Goal: Task Accomplishment & Management: Use online tool/utility

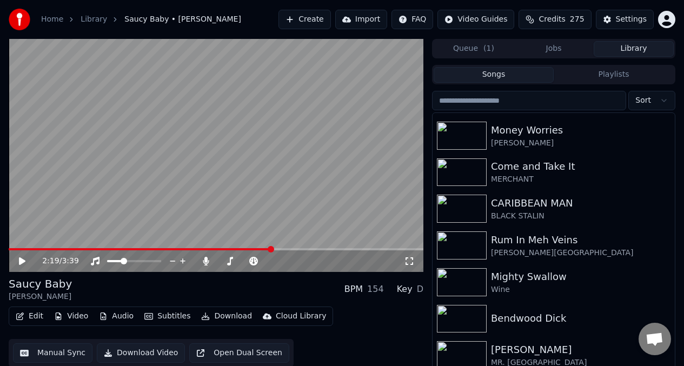
scroll to position [917, 0]
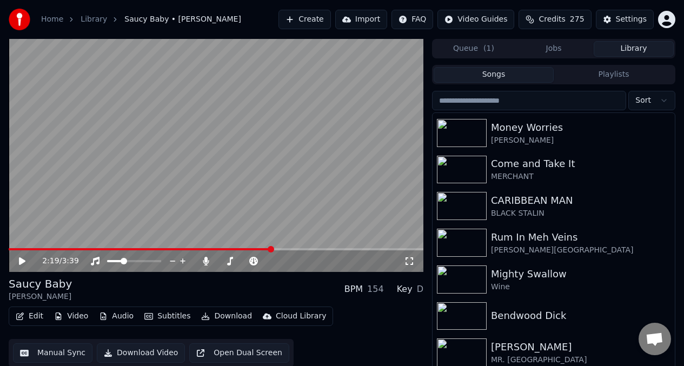
click at [470, 203] on img at bounding box center [462, 206] width 50 height 28
click at [470, 202] on img at bounding box center [462, 206] width 50 height 28
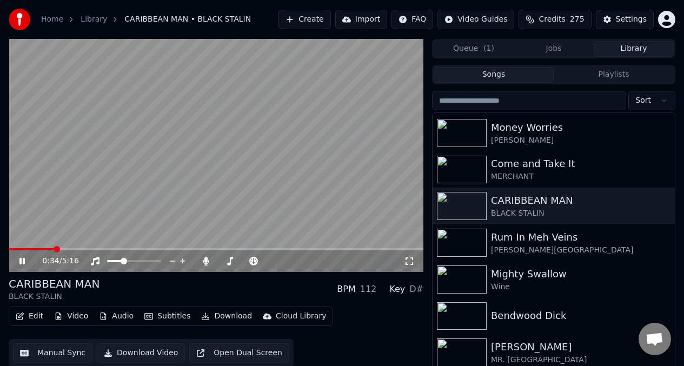
click at [30, 250] on span at bounding box center [31, 249] width 45 height 2
click at [191, 144] on video at bounding box center [216, 155] width 414 height 233
click at [55, 353] on button "Manual Sync" at bounding box center [52, 352] width 79 height 19
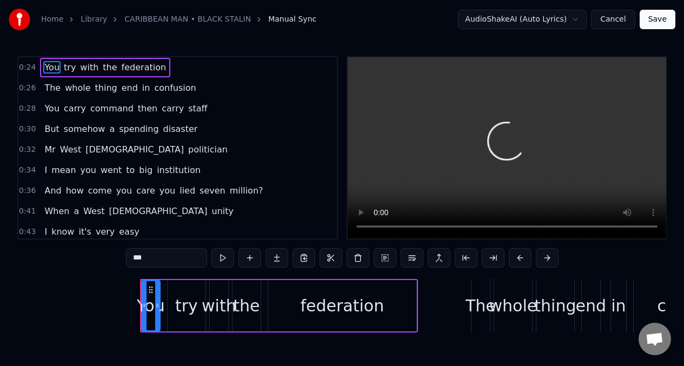
scroll to position [0, 3879]
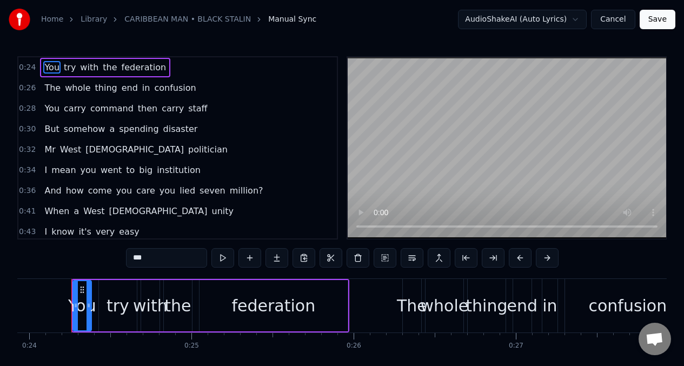
click at [50, 110] on span "You" at bounding box center [51, 108] width 17 height 12
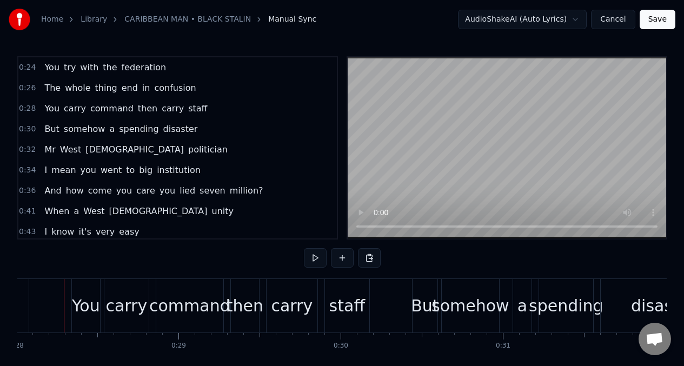
scroll to position [0, 4533]
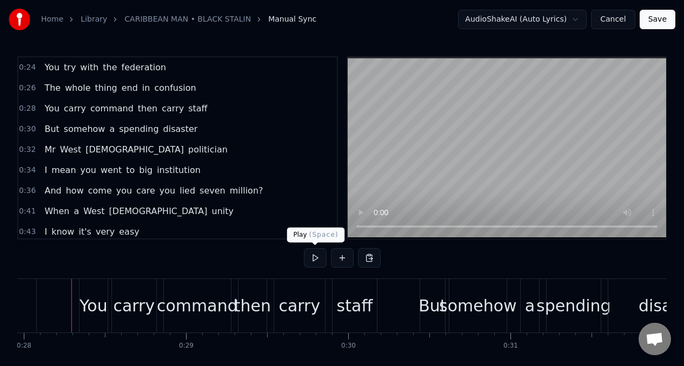
click at [310, 256] on button at bounding box center [315, 257] width 23 height 19
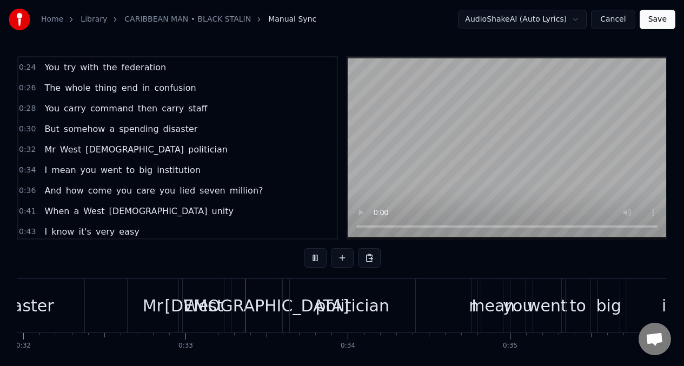
scroll to position [0, 5206]
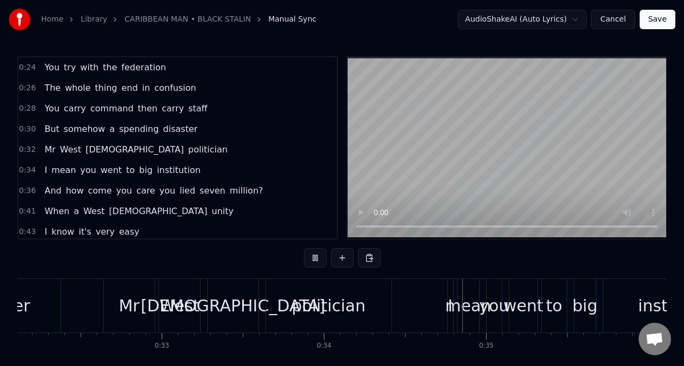
click at [44, 85] on span "The" at bounding box center [52, 88] width 18 height 12
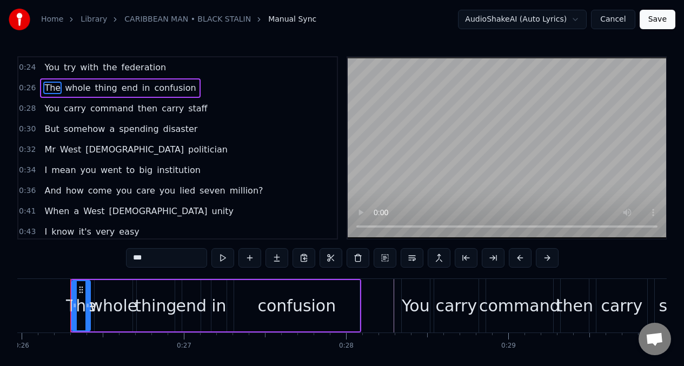
scroll to position [0, 4210]
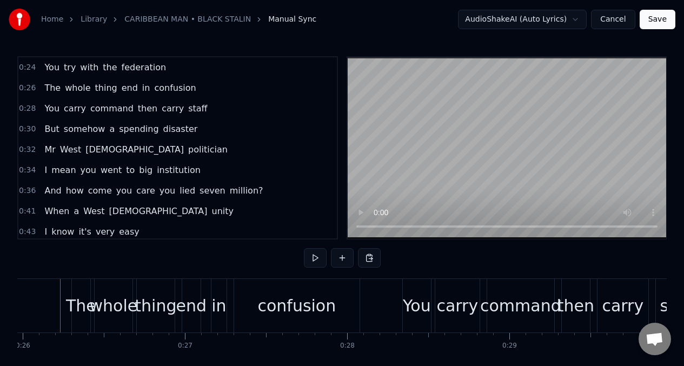
scroll to position [0, 4198]
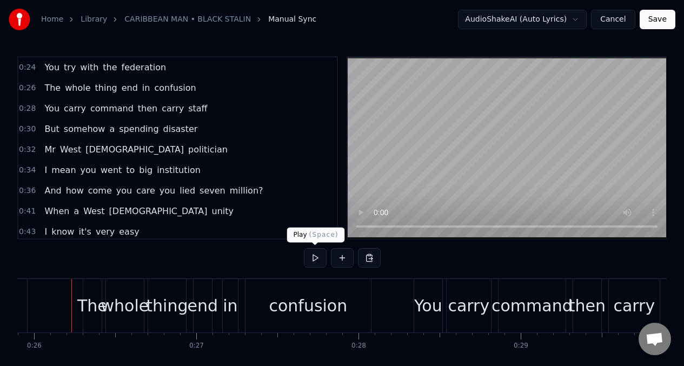
click at [315, 259] on button at bounding box center [315, 257] width 23 height 19
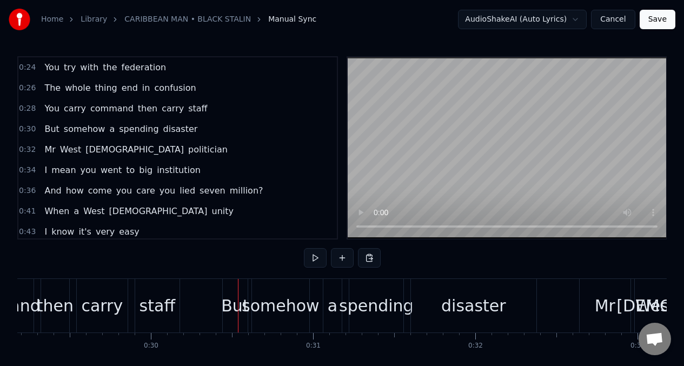
scroll to position [0, 4838]
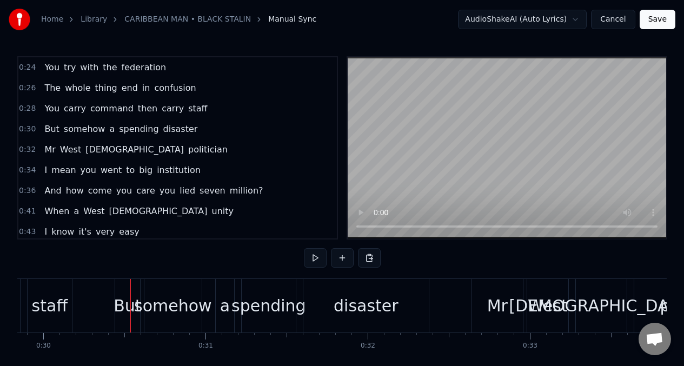
click at [52, 105] on span "You" at bounding box center [51, 108] width 17 height 12
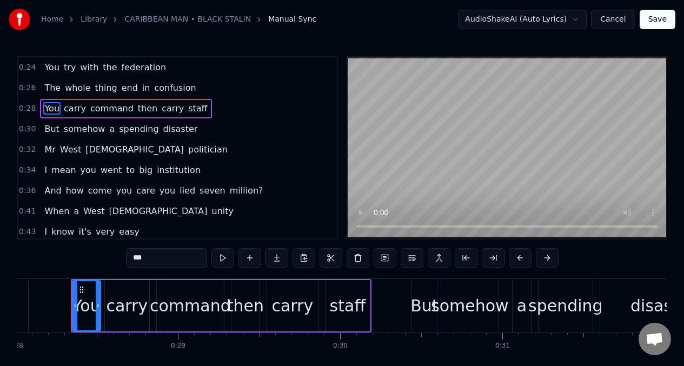
scroll to position [0, 4540]
click at [155, 260] on input "***" at bounding box center [166, 257] width 81 height 19
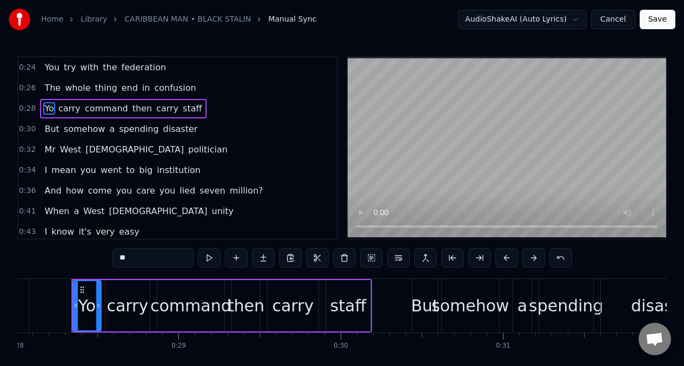
type input "*"
click at [126, 310] on div "carry" at bounding box center [127, 305] width 42 height 24
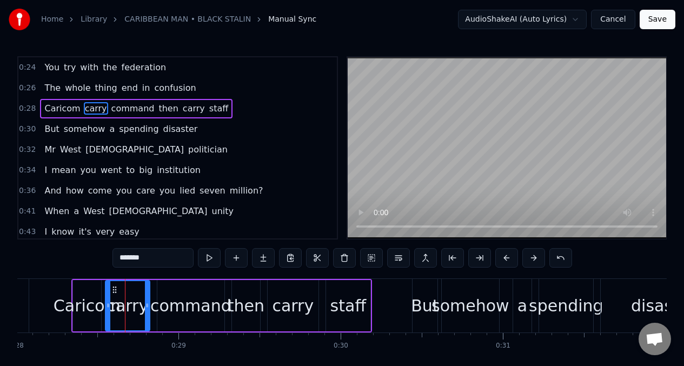
type input "*****"
click at [345, 260] on button at bounding box center [344, 257] width 23 height 19
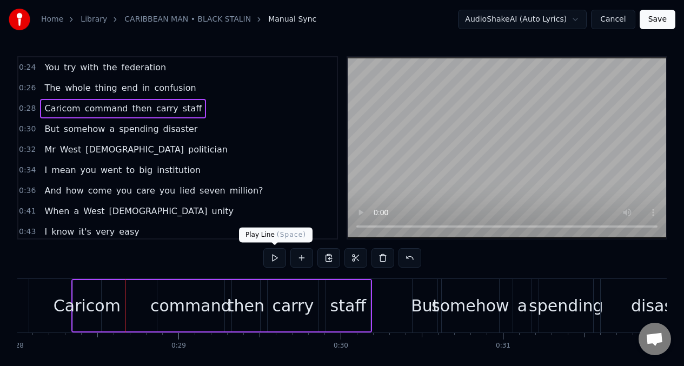
click at [269, 258] on button at bounding box center [274, 257] width 23 height 19
click at [76, 297] on div "Caricom" at bounding box center [86, 305] width 67 height 24
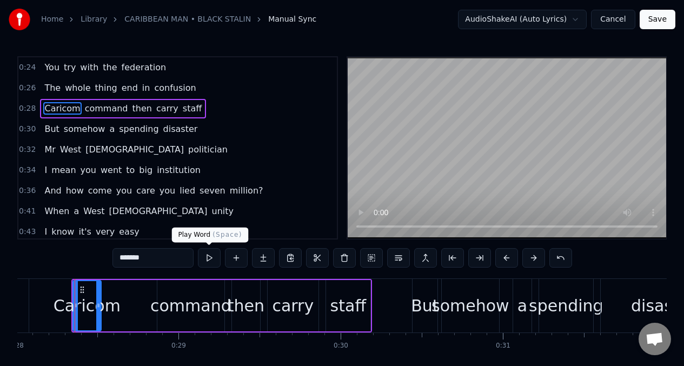
click at [209, 261] on button at bounding box center [209, 257] width 23 height 19
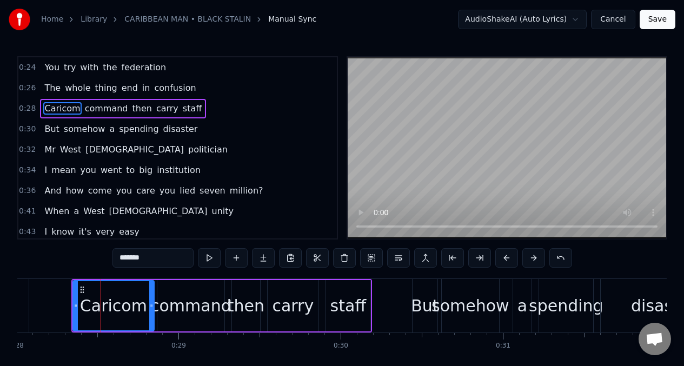
drag, startPoint x: 98, startPoint y: 298, endPoint x: 151, endPoint y: 299, distance: 53.0
click at [151, 299] on div at bounding box center [151, 305] width 4 height 49
click at [211, 258] on button at bounding box center [209, 257] width 23 height 19
click at [194, 311] on div "command" at bounding box center [190, 305] width 81 height 24
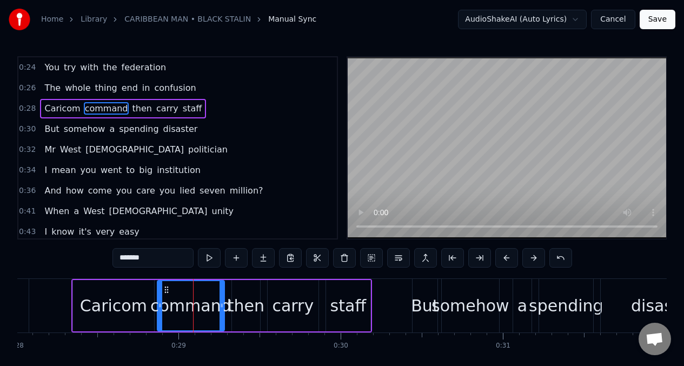
click at [163, 264] on input "*******" at bounding box center [152, 257] width 81 height 19
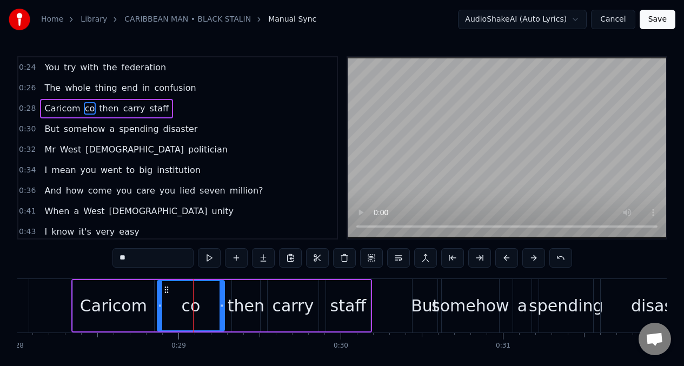
type input "*"
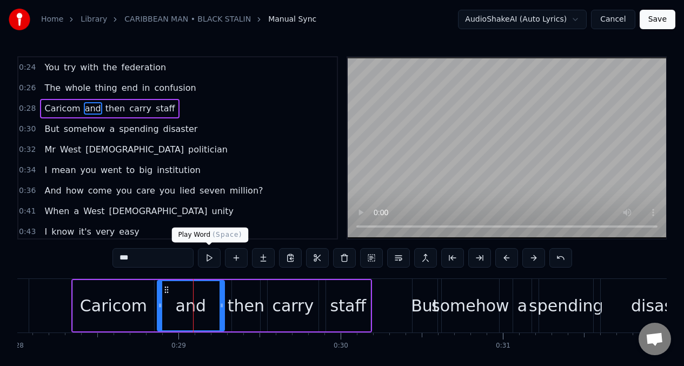
click at [208, 258] on button at bounding box center [209, 257] width 23 height 19
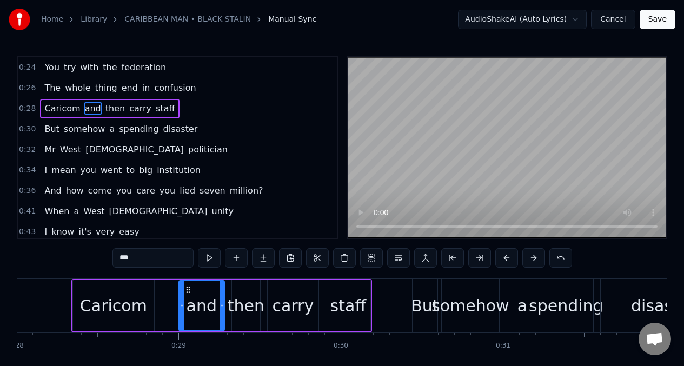
drag, startPoint x: 160, startPoint y: 300, endPoint x: 182, endPoint y: 304, distance: 21.9
click at [182, 304] on div at bounding box center [181, 305] width 4 height 49
click at [151, 296] on div "Caricom" at bounding box center [113, 305] width 81 height 51
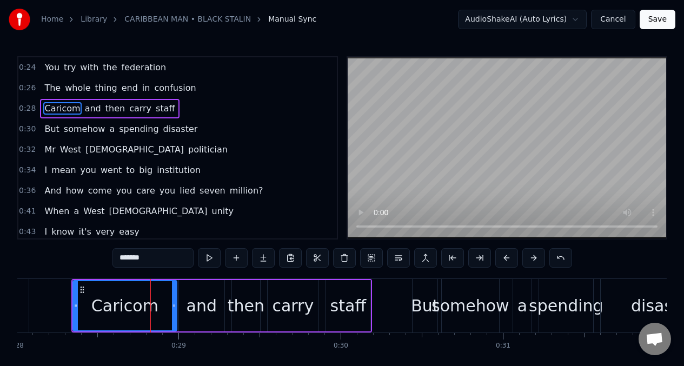
drag, startPoint x: 152, startPoint y: 296, endPoint x: 175, endPoint y: 298, distance: 22.9
click at [175, 298] on div at bounding box center [174, 305] width 4 height 49
click at [210, 257] on button at bounding box center [209, 257] width 23 height 19
click at [195, 296] on div "and" at bounding box center [201, 305] width 30 height 24
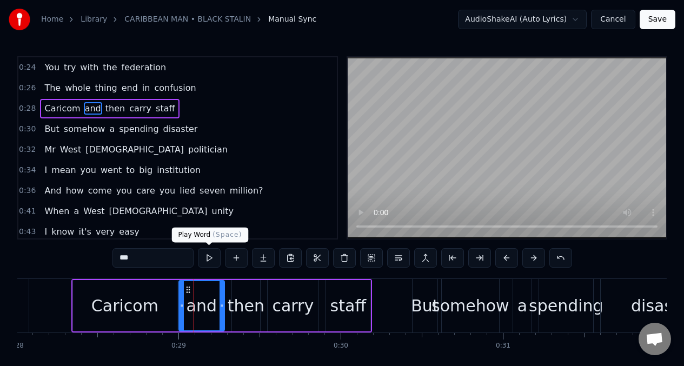
click at [209, 262] on button at bounding box center [209, 257] width 23 height 19
drag, startPoint x: 220, startPoint y: 287, endPoint x: 203, endPoint y: 289, distance: 16.8
click at [218, 289] on div at bounding box center [220, 305] width 4 height 49
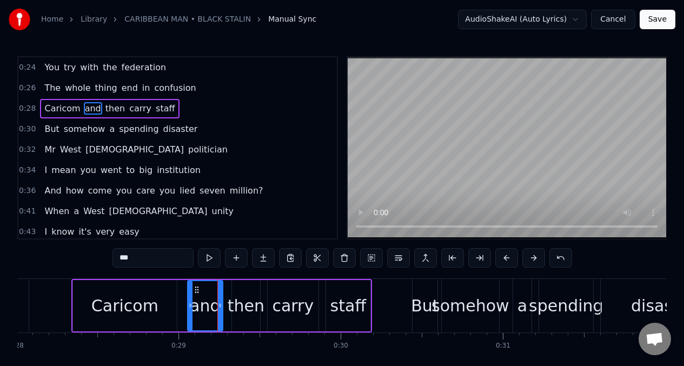
drag, startPoint x: 182, startPoint y: 296, endPoint x: 190, endPoint y: 296, distance: 8.6
click at [190, 296] on div at bounding box center [190, 305] width 4 height 49
click at [163, 294] on div "Caricom" at bounding box center [125, 305] width 104 height 51
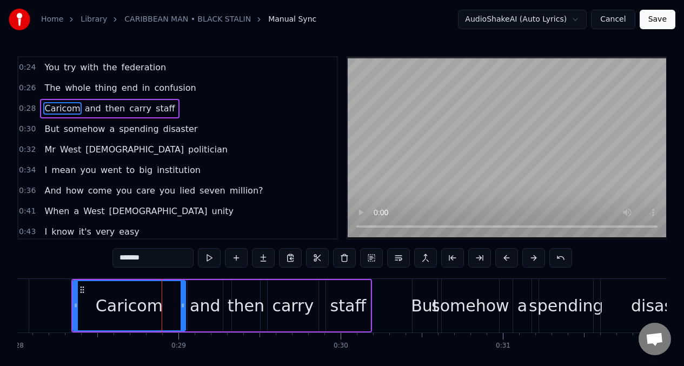
drag, startPoint x: 172, startPoint y: 298, endPoint x: 135, endPoint y: 292, distance: 37.8
click at [180, 298] on div "Caricom" at bounding box center [128, 305] width 111 height 49
click at [245, 293] on div "then" at bounding box center [246, 305] width 37 height 24
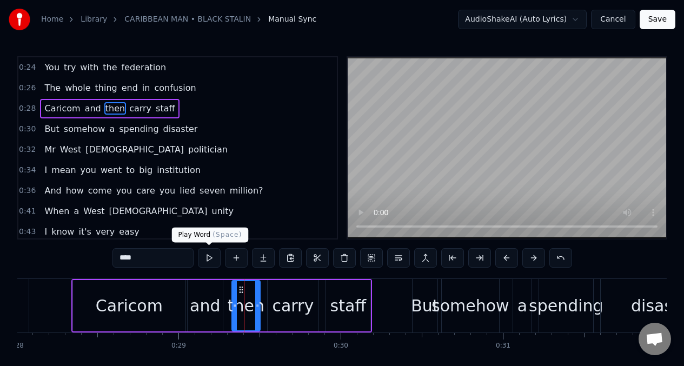
click at [210, 259] on button at bounding box center [209, 257] width 23 height 19
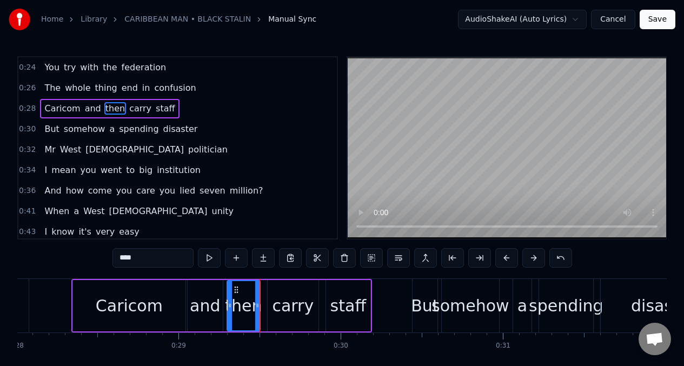
drag, startPoint x: 233, startPoint y: 296, endPoint x: 229, endPoint y: 299, distance: 5.6
click at [229, 299] on div at bounding box center [230, 305] width 4 height 49
drag, startPoint x: 259, startPoint y: 296, endPoint x: 264, endPoint y: 306, distance: 11.6
click at [251, 297] on div at bounding box center [249, 305] width 4 height 49
click at [131, 303] on div "Caricom" at bounding box center [129, 305] width 67 height 24
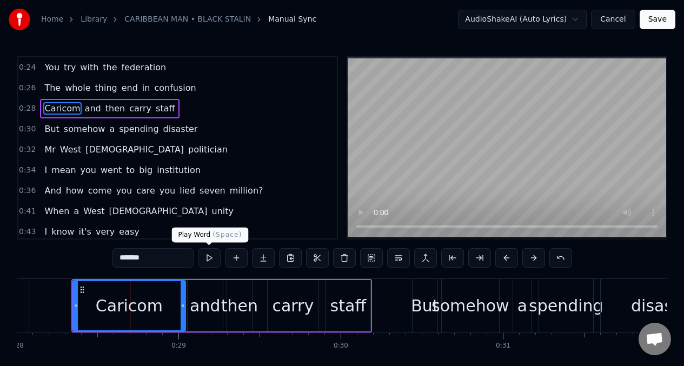
click at [208, 262] on button at bounding box center [209, 257] width 23 height 19
click at [289, 292] on div "carry" at bounding box center [292, 305] width 51 height 51
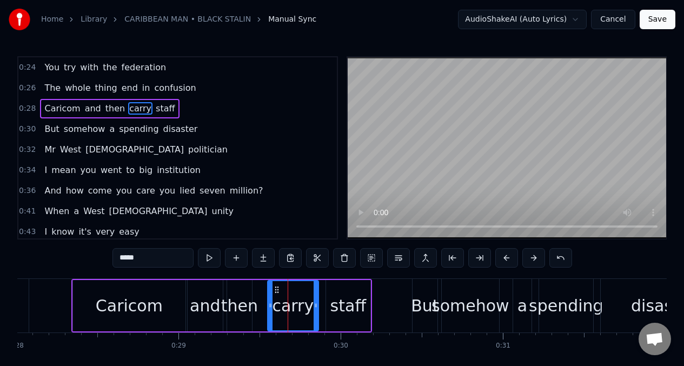
click at [154, 258] on input "*****" at bounding box center [152, 257] width 81 height 19
type input "*"
click at [343, 303] on div "staff" at bounding box center [348, 305] width 36 height 24
type input "*****"
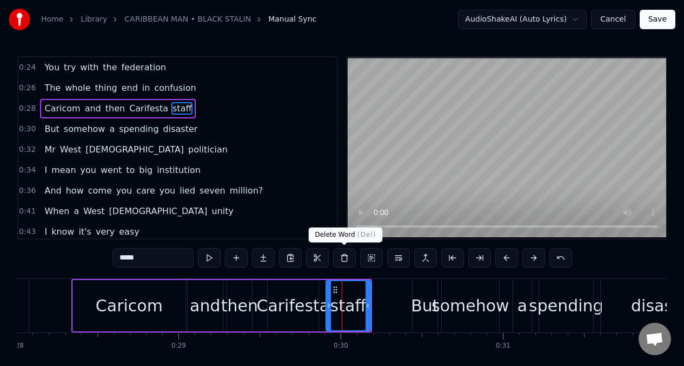
click at [344, 256] on button at bounding box center [344, 257] width 23 height 19
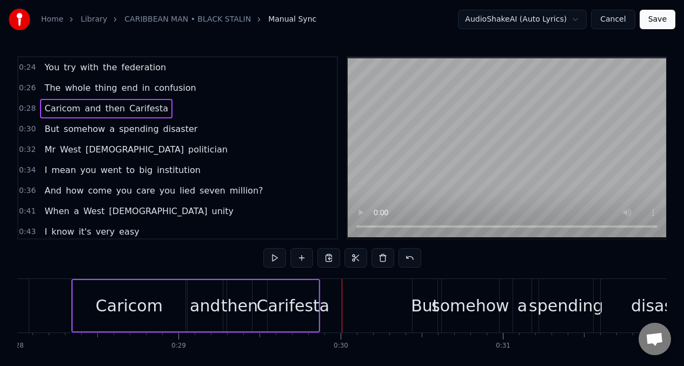
click at [322, 295] on div "Carifesta" at bounding box center [292, 305] width 73 height 24
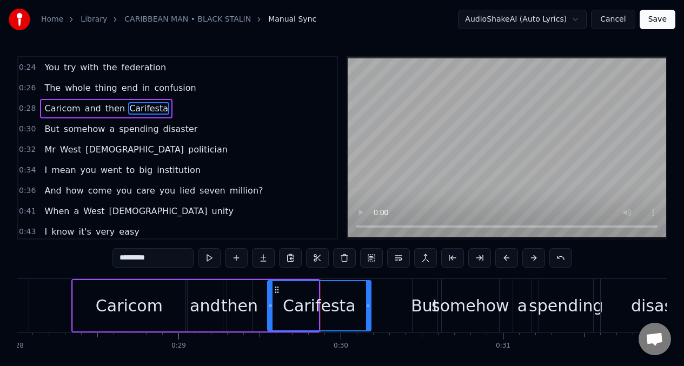
drag, startPoint x: 315, startPoint y: 295, endPoint x: 233, endPoint y: 266, distance: 86.5
click at [367, 291] on div at bounding box center [368, 305] width 4 height 49
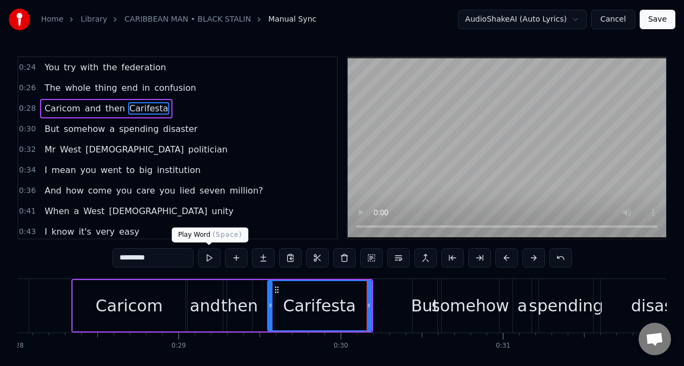
click at [208, 257] on button at bounding box center [209, 257] width 23 height 19
click at [158, 255] on input "*********" at bounding box center [152, 257] width 81 height 19
type input "*******"
click at [209, 261] on button at bounding box center [209, 257] width 23 height 19
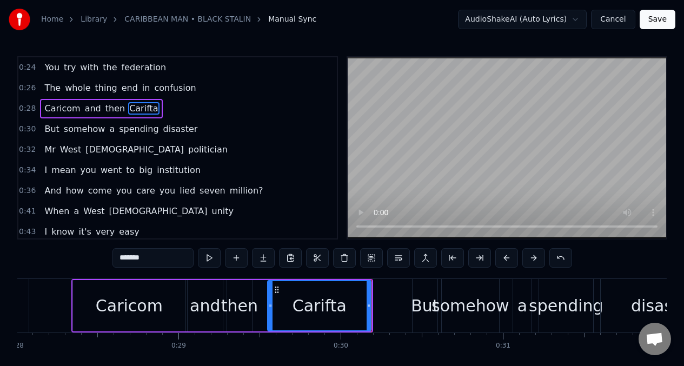
click at [210, 261] on button at bounding box center [209, 257] width 23 height 19
drag, startPoint x: 369, startPoint y: 295, endPoint x: 264, endPoint y: 299, distance: 104.9
click at [363, 296] on div at bounding box center [361, 305] width 4 height 49
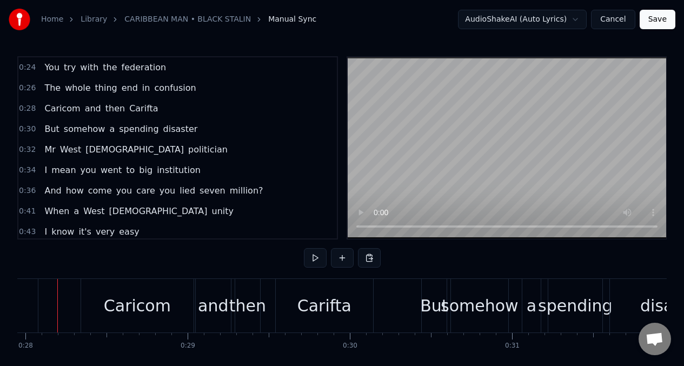
scroll to position [0, 4517]
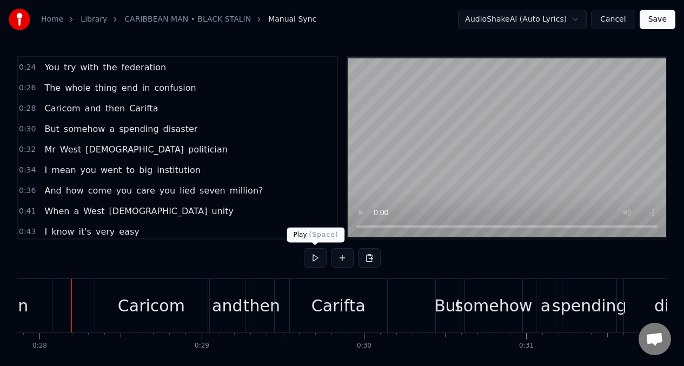
click at [310, 258] on button at bounding box center [315, 257] width 23 height 19
click at [49, 108] on span "Caricom" at bounding box center [62, 108] width 38 height 12
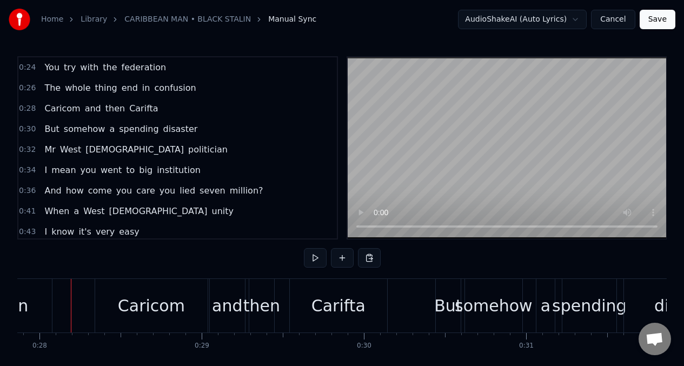
scroll to position [0, 4517]
click at [315, 257] on button at bounding box center [315, 257] width 23 height 19
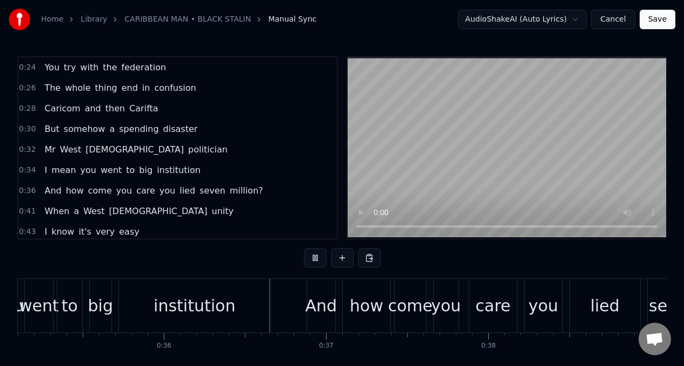
scroll to position [0, 5692]
click at [50, 131] on span "But" at bounding box center [51, 129] width 17 height 12
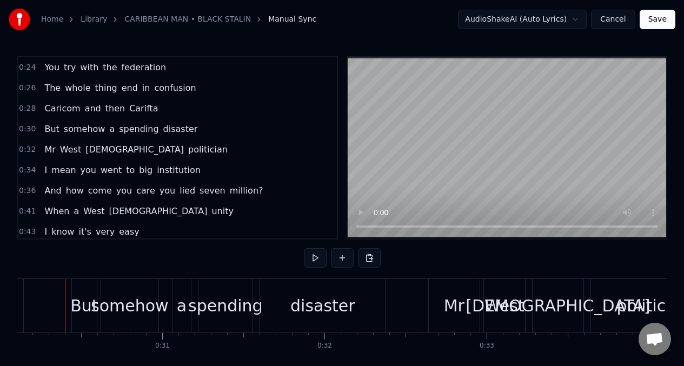
scroll to position [0, 4874]
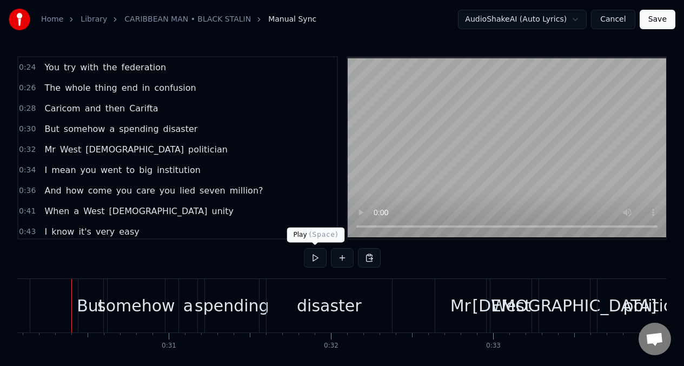
click at [315, 259] on button at bounding box center [315, 257] width 23 height 19
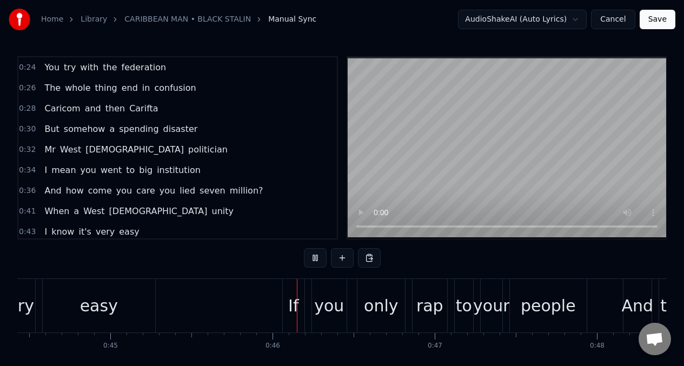
scroll to position [0, 7235]
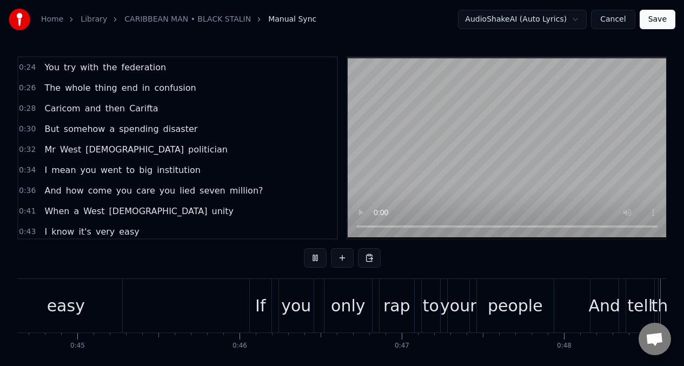
click at [48, 193] on span "And" at bounding box center [52, 190] width 19 height 12
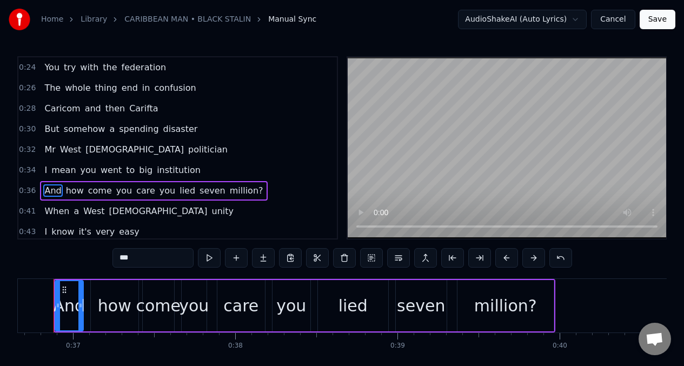
scroll to position [0, 5925]
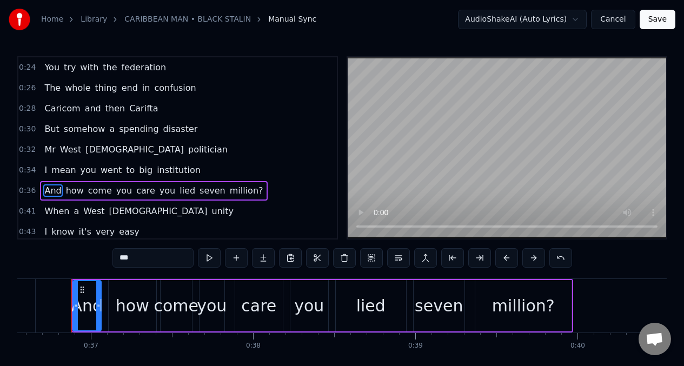
click at [135, 192] on span "care" at bounding box center [145, 190] width 21 height 12
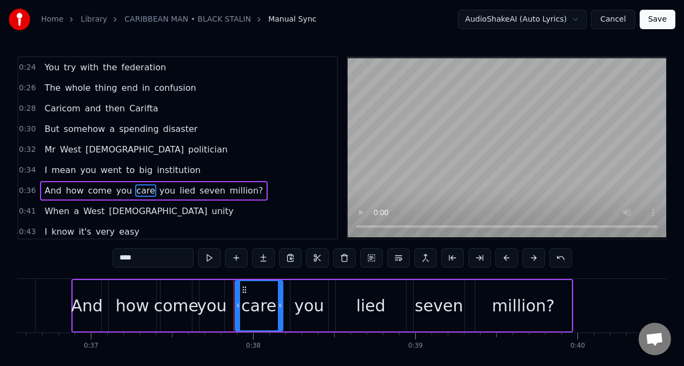
scroll to position [43, 0]
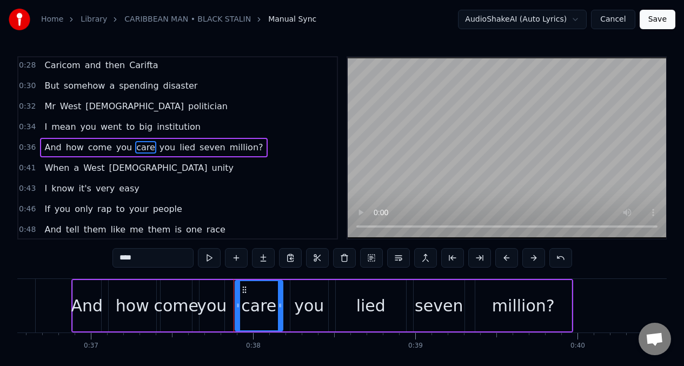
click at [143, 264] on input "****" at bounding box center [152, 257] width 81 height 19
click at [211, 261] on button at bounding box center [209, 257] width 23 height 19
click at [299, 298] on div "you" at bounding box center [309, 305] width 30 height 24
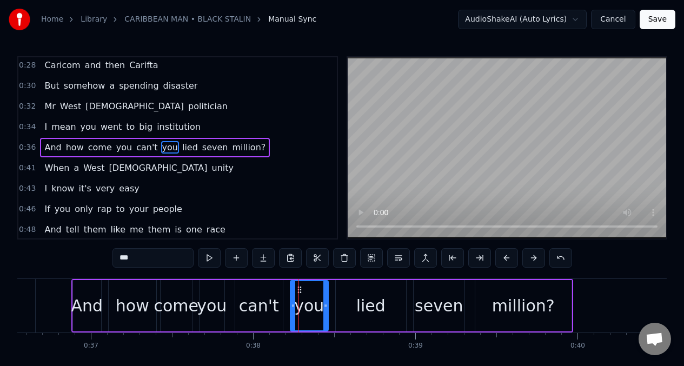
click at [139, 256] on input "***" at bounding box center [152, 257] width 81 height 19
type input "*"
click at [208, 259] on button at bounding box center [209, 257] width 23 height 19
click at [371, 310] on div "lied" at bounding box center [370, 305] width 29 height 24
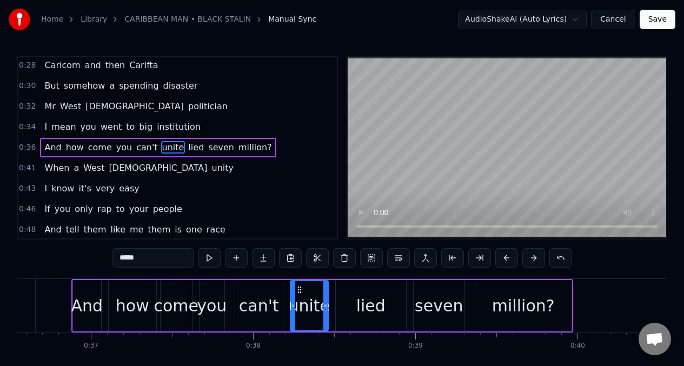
type input "****"
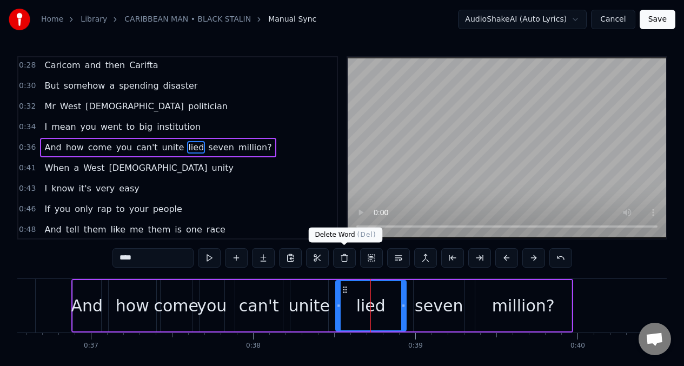
click at [343, 262] on button at bounding box center [344, 257] width 23 height 19
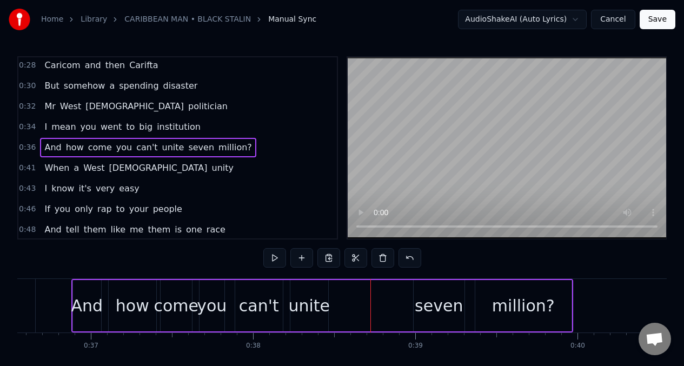
click at [320, 295] on div "unite" at bounding box center [309, 305] width 42 height 24
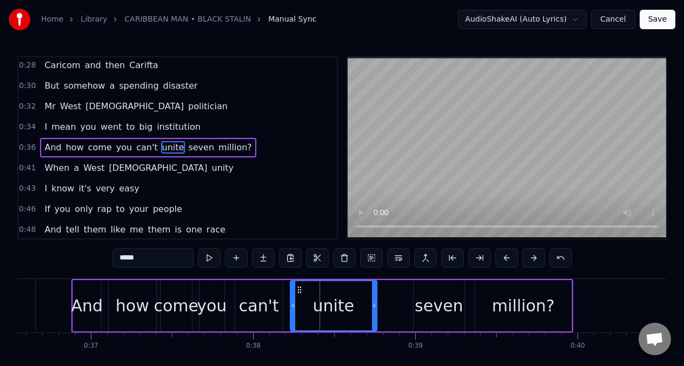
drag, startPoint x: 325, startPoint y: 296, endPoint x: 373, endPoint y: 294, distance: 48.7
click at [373, 294] on div at bounding box center [374, 305] width 4 height 49
click at [209, 257] on button at bounding box center [209, 257] width 23 height 19
click at [209, 256] on button at bounding box center [209, 257] width 23 height 19
drag, startPoint x: 292, startPoint y: 306, endPoint x: 299, endPoint y: 307, distance: 7.1
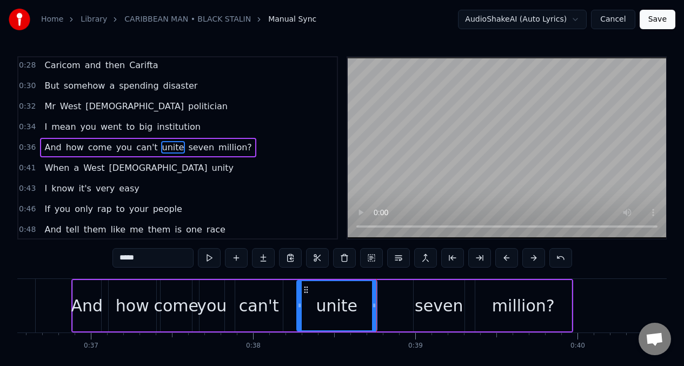
click at [299, 307] on icon at bounding box center [299, 305] width 4 height 9
drag, startPoint x: 375, startPoint y: 302, endPoint x: 387, endPoint y: 304, distance: 12.5
click at [386, 304] on icon at bounding box center [384, 305] width 4 height 9
click at [266, 302] on div "can't" at bounding box center [259, 305] width 40 height 24
type input "*****"
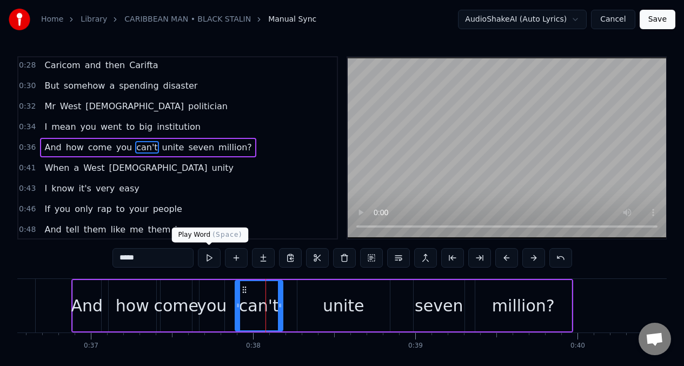
click at [205, 255] on button at bounding box center [209, 257] width 23 height 19
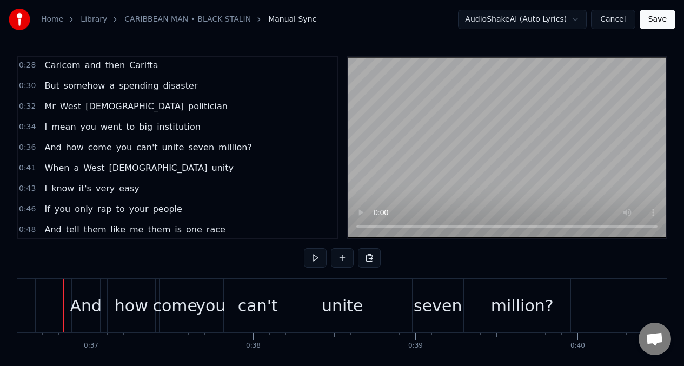
scroll to position [0, 5917]
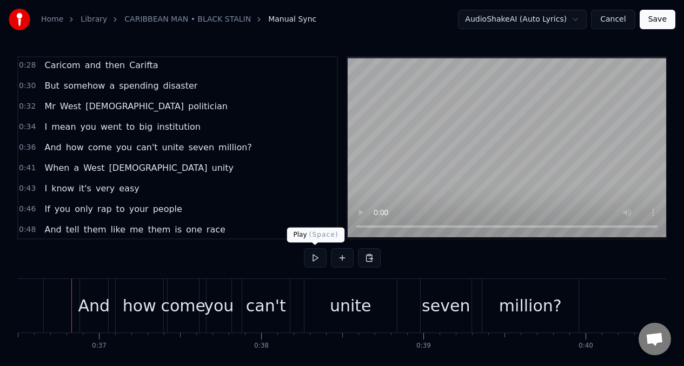
click at [313, 259] on button at bounding box center [315, 257] width 23 height 19
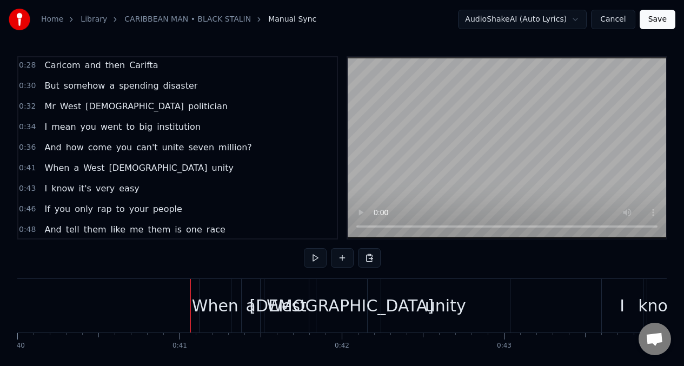
click at [166, 152] on span "unite" at bounding box center [173, 147] width 24 height 12
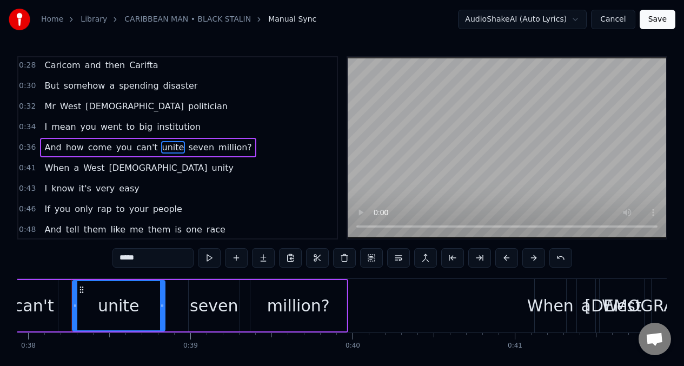
scroll to position [0, 6149]
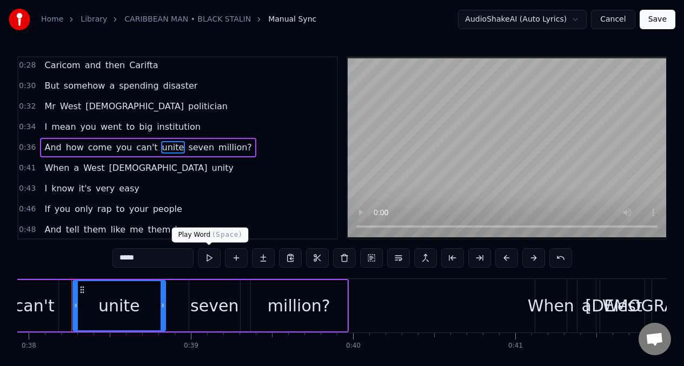
click at [209, 259] on button at bounding box center [209, 257] width 23 height 19
click at [208, 303] on div "seven" at bounding box center [214, 305] width 48 height 24
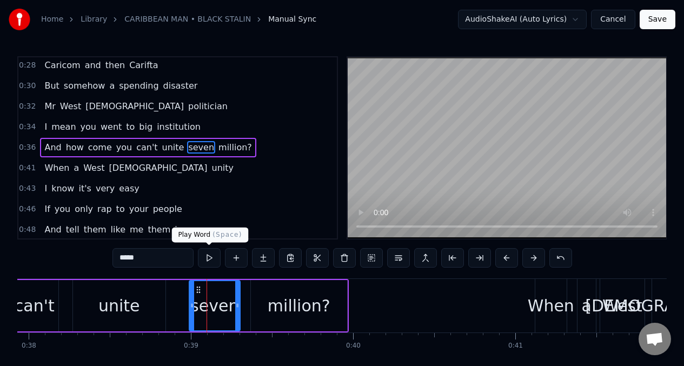
click at [206, 256] on button at bounding box center [209, 257] width 23 height 19
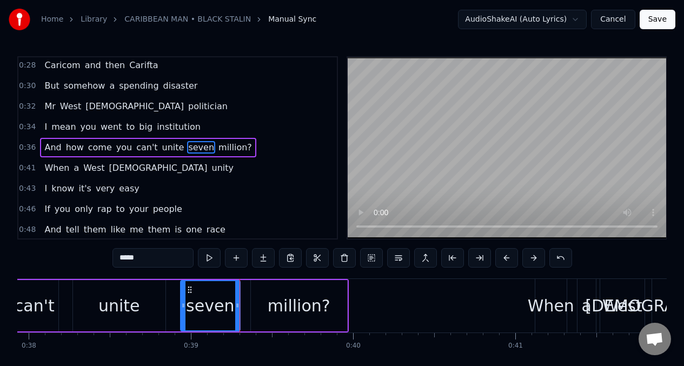
drag, startPoint x: 191, startPoint y: 296, endPoint x: 205, endPoint y: 289, distance: 15.0
click at [183, 296] on div at bounding box center [183, 305] width 4 height 49
drag, startPoint x: 238, startPoint y: 290, endPoint x: 229, endPoint y: 290, distance: 9.7
click at [229, 290] on div at bounding box center [227, 305] width 4 height 49
click at [261, 296] on div "million?" at bounding box center [299, 305] width 96 height 51
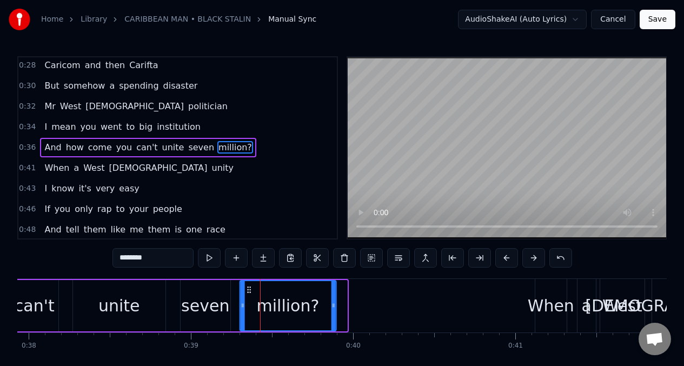
drag, startPoint x: 258, startPoint y: 290, endPoint x: 247, endPoint y: 290, distance: 10.8
click at [247, 290] on icon at bounding box center [248, 289] width 9 height 9
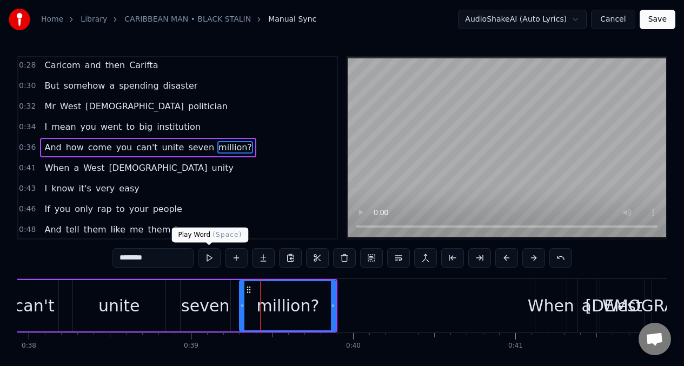
click at [210, 260] on button at bounding box center [209, 257] width 23 height 19
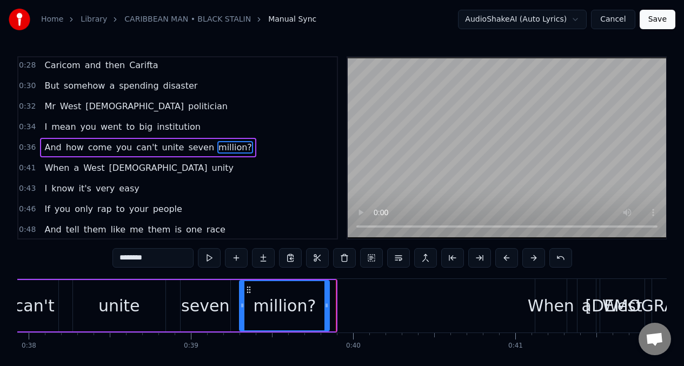
drag, startPoint x: 332, startPoint y: 302, endPoint x: 225, endPoint y: 272, distance: 110.4
click at [326, 301] on icon at bounding box center [326, 305] width 4 height 9
click at [206, 259] on button at bounding box center [209, 257] width 23 height 19
click at [44, 148] on span "And" at bounding box center [52, 147] width 19 height 12
type input "***"
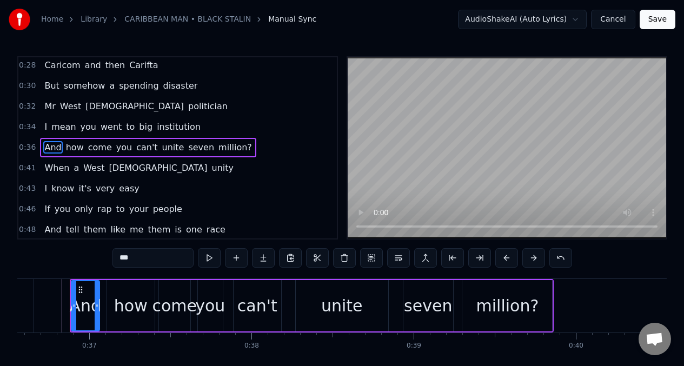
scroll to position [0, 5925]
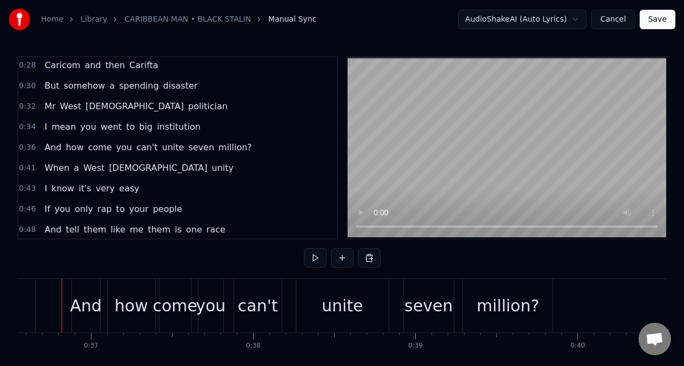
scroll to position [0, 5915]
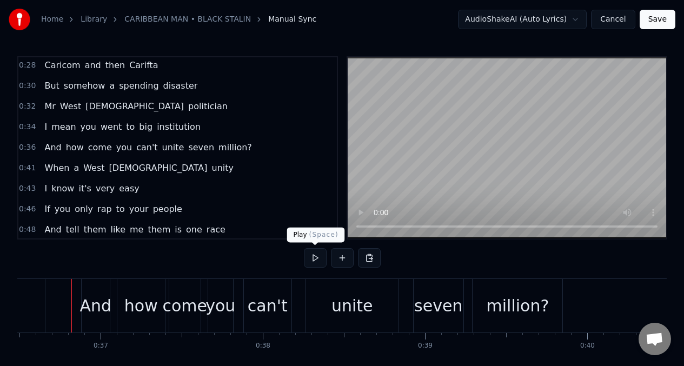
click at [316, 256] on button at bounding box center [315, 257] width 23 height 19
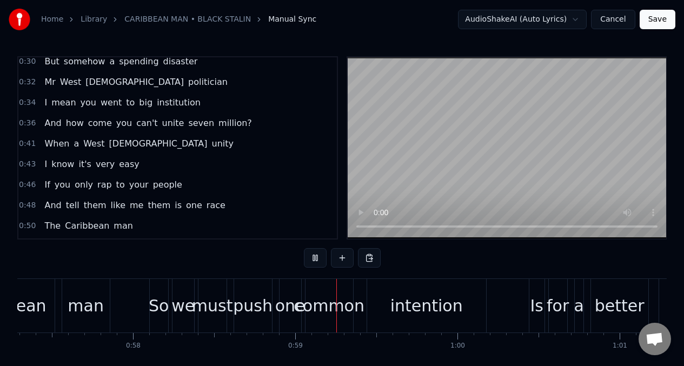
scroll to position [0, 9398]
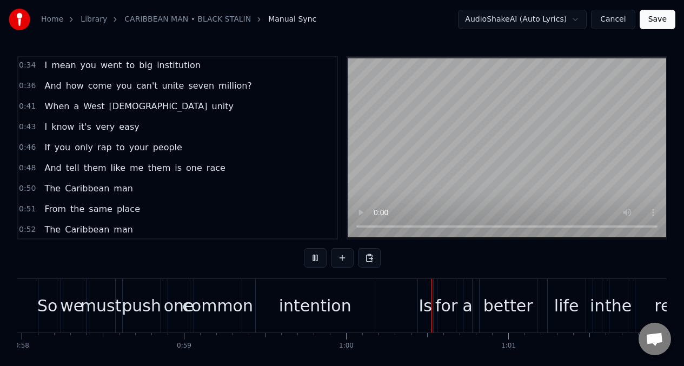
click at [75, 191] on span "Caribbean" at bounding box center [87, 188] width 46 height 12
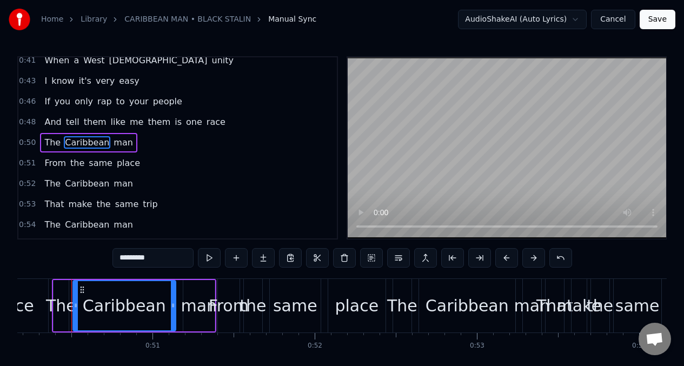
scroll to position [151, 0]
click at [50, 163] on span "From" at bounding box center [55, 162] width 24 height 12
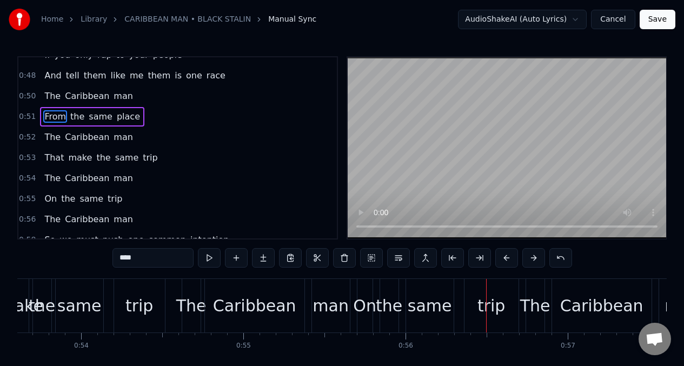
scroll to position [198, 0]
click at [112, 197] on span "trip" at bounding box center [114, 198] width 17 height 12
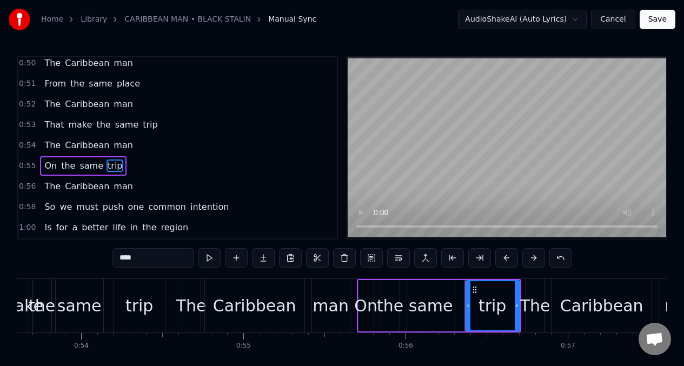
scroll to position [249, 0]
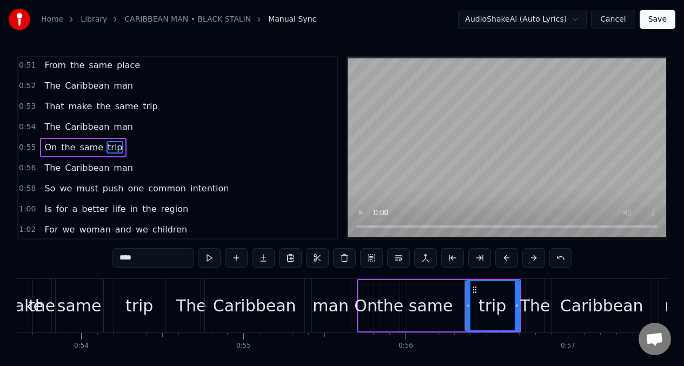
click at [136, 258] on input "****" at bounding box center [152, 257] width 81 height 19
type input "*"
click at [46, 152] on span "On" at bounding box center [50, 147] width 15 height 12
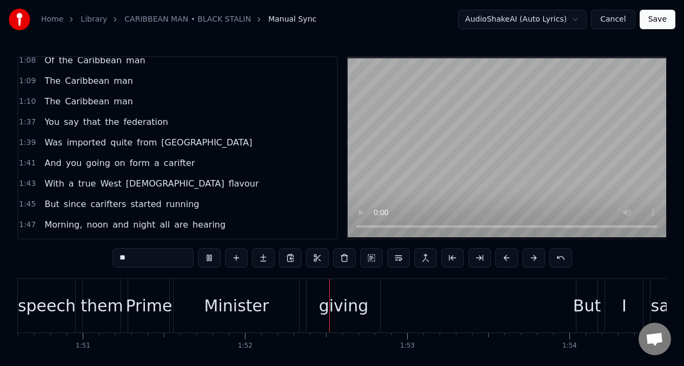
scroll to position [0, 17959]
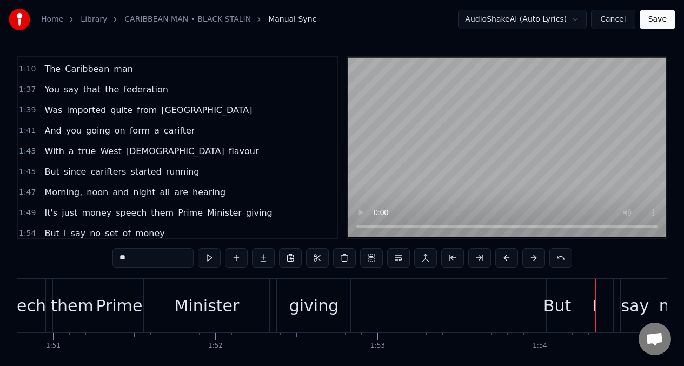
click at [168, 132] on span "carifter" at bounding box center [180, 130] width 34 height 12
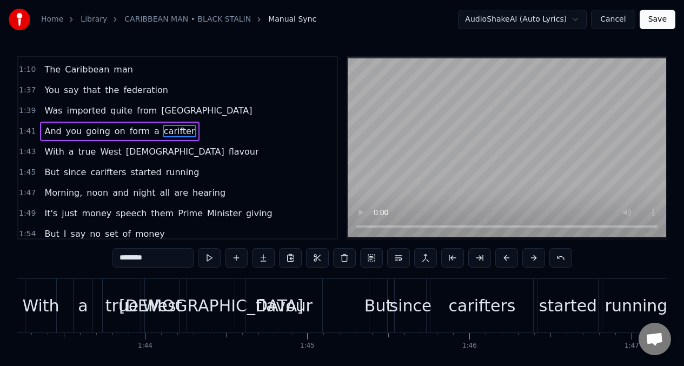
scroll to position [0, 16530]
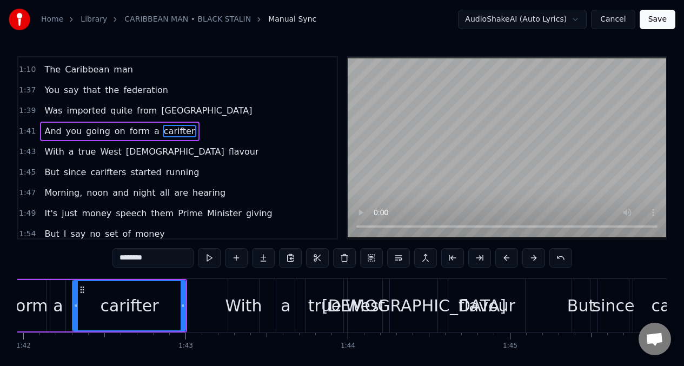
click at [153, 262] on input "********" at bounding box center [152, 257] width 81 height 19
click at [122, 260] on input "*******" at bounding box center [152, 257] width 81 height 19
click at [118, 260] on input "******" at bounding box center [152, 257] width 81 height 19
click at [46, 151] on span "With" at bounding box center [54, 151] width 22 height 12
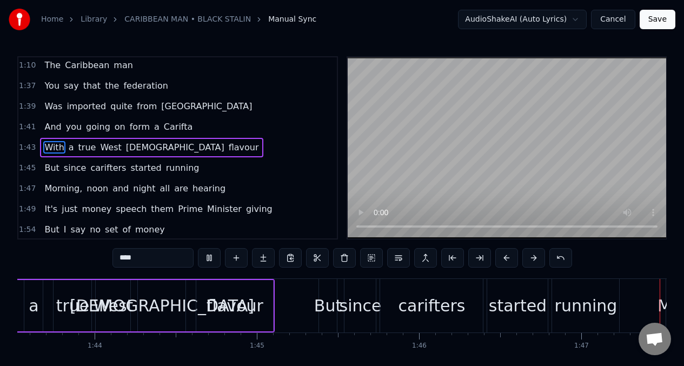
scroll to position [0, 17180]
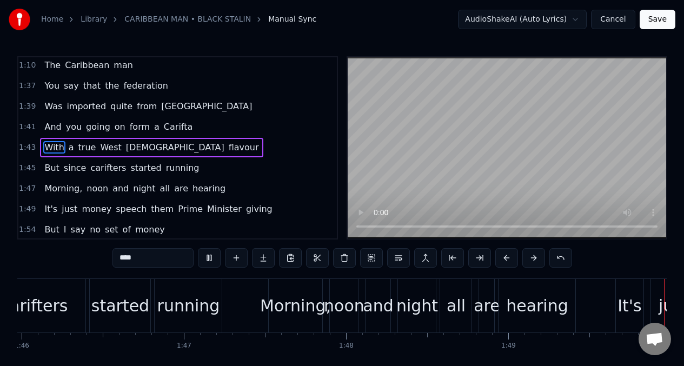
click at [109, 165] on span "carifters" at bounding box center [108, 168] width 38 height 12
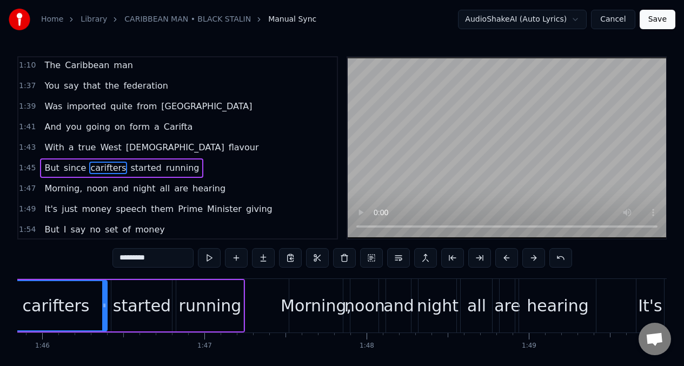
scroll to position [0, 17091]
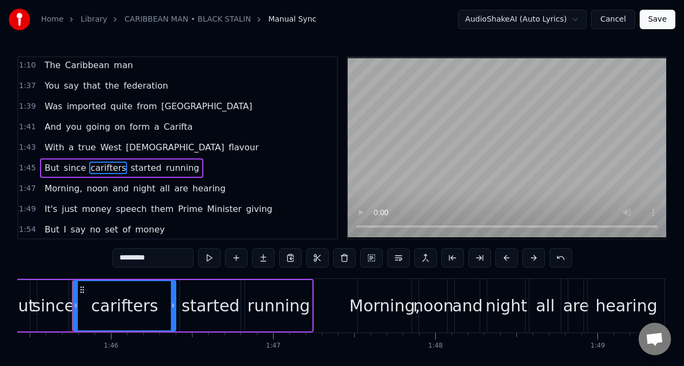
click at [124, 259] on input "*********" at bounding box center [152, 257] width 81 height 19
click at [118, 259] on input "********" at bounding box center [152, 257] width 81 height 19
click at [156, 262] on input "*********" at bounding box center [152, 257] width 81 height 19
click at [50, 168] on span "But" at bounding box center [51, 168] width 17 height 12
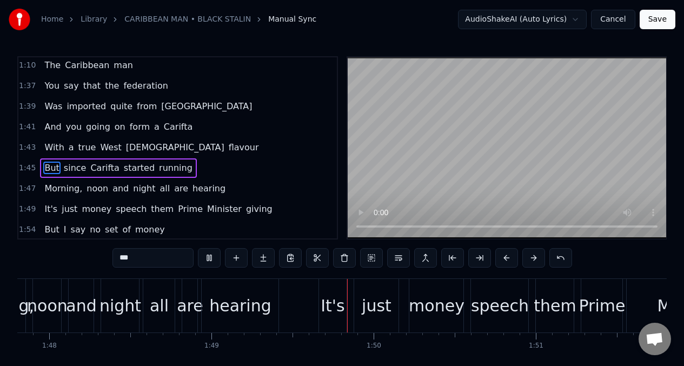
scroll to position [0, 17611]
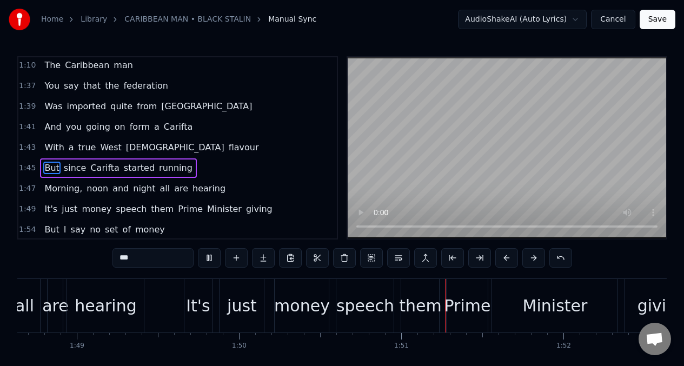
click at [43, 169] on span "But" at bounding box center [51, 168] width 17 height 12
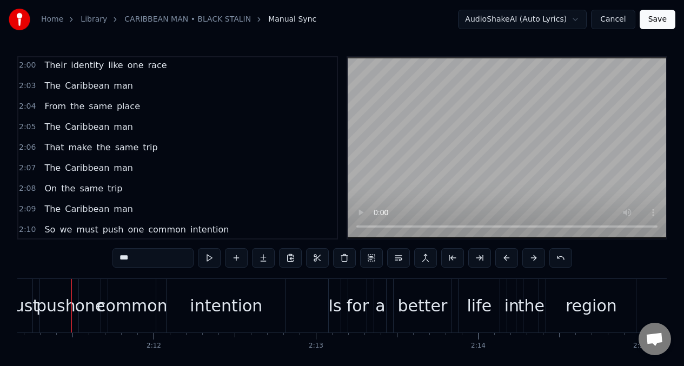
scroll to position [722, 0]
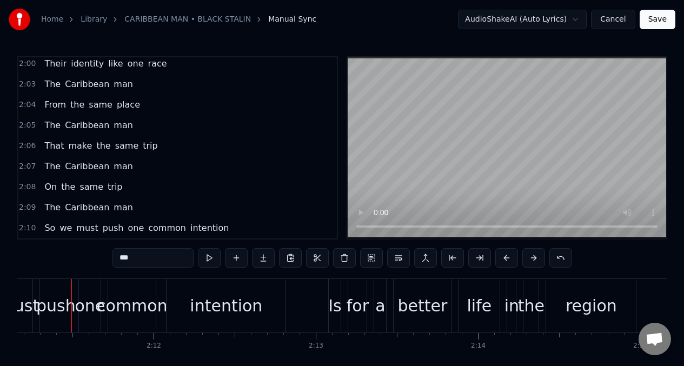
click at [109, 187] on span "trip" at bounding box center [114, 186] width 17 height 12
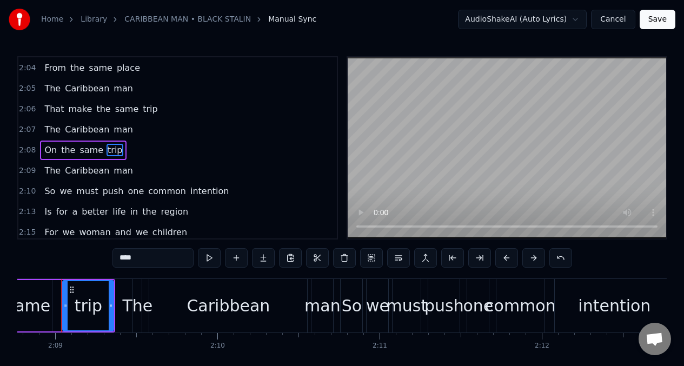
scroll to position [0, 20865]
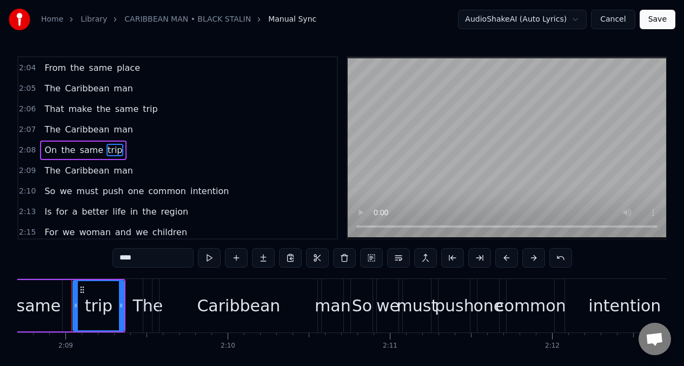
click at [134, 262] on input "****" at bounding box center [152, 257] width 81 height 19
type input "*"
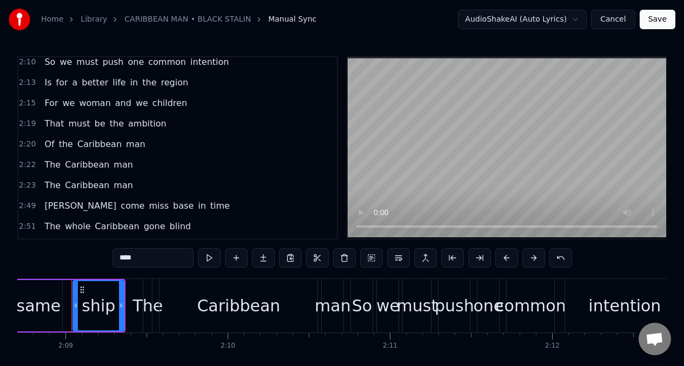
scroll to position [889, 0]
click at [50, 183] on span "The" at bounding box center [52, 184] width 18 height 12
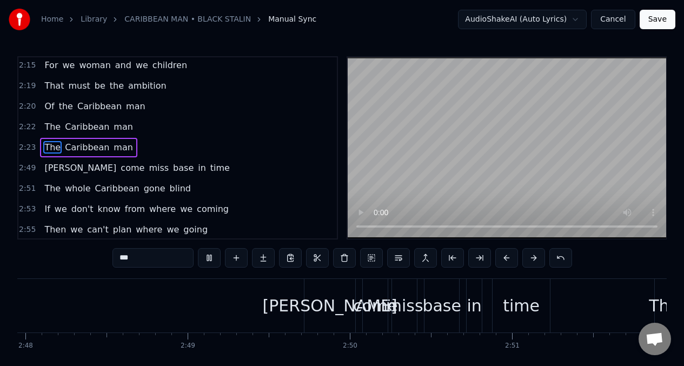
scroll to position [0, 27818]
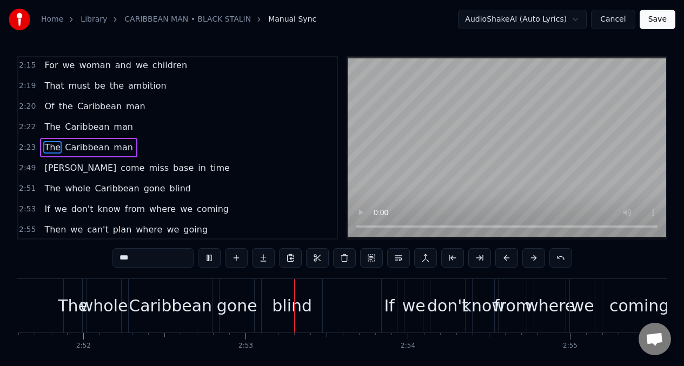
click at [43, 168] on span "[PERSON_NAME]" at bounding box center [80, 168] width 74 height 12
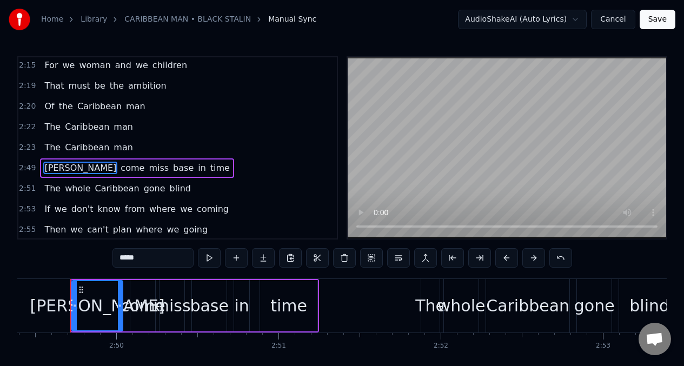
scroll to position [0, 27460]
click at [144, 307] on div "come" at bounding box center [144, 305] width 45 height 24
type input "****"
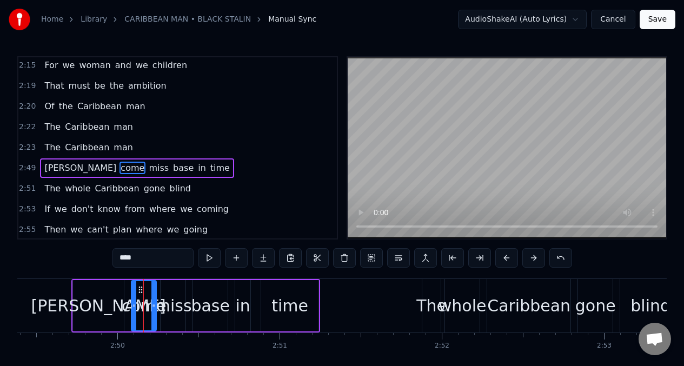
scroll to position [947, 0]
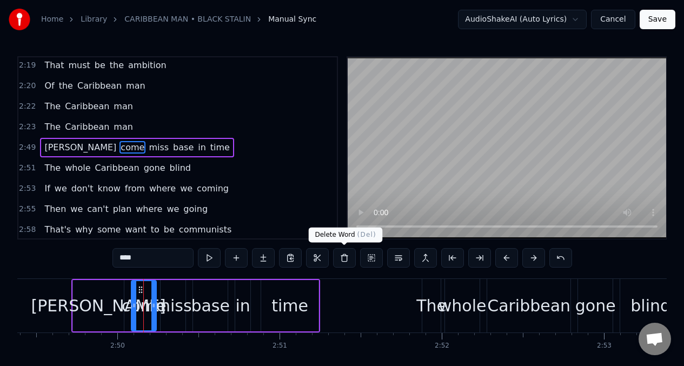
click at [343, 259] on button at bounding box center [344, 257] width 23 height 19
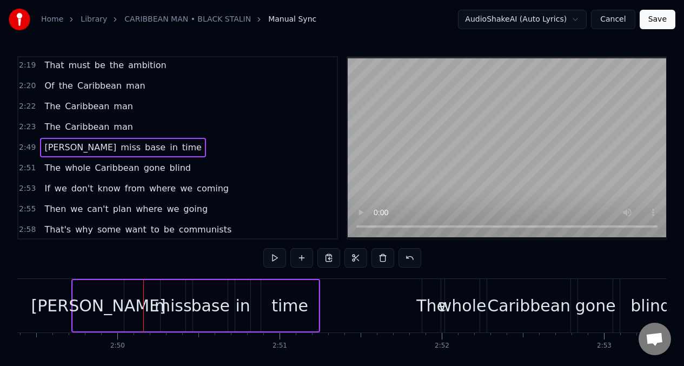
click at [109, 311] on div "[PERSON_NAME]" at bounding box center [98, 305] width 135 height 24
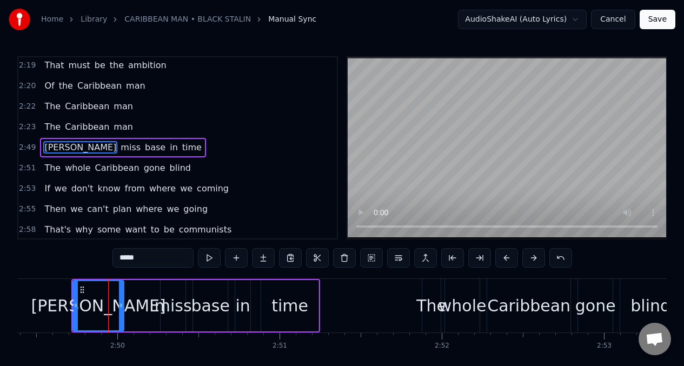
click at [149, 258] on input "*****" at bounding box center [152, 257] width 81 height 19
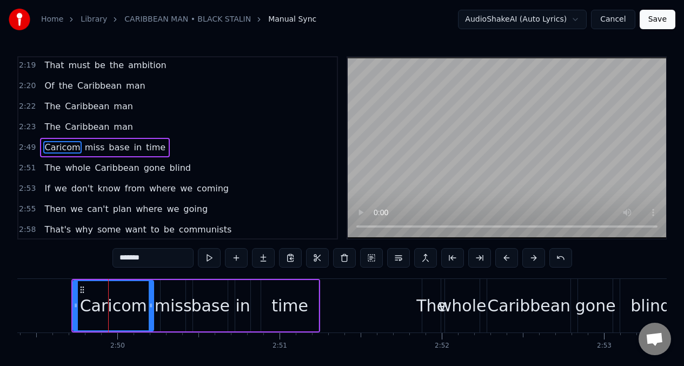
drag, startPoint x: 121, startPoint y: 291, endPoint x: 151, endPoint y: 292, distance: 29.7
click at [151, 292] on div at bounding box center [151, 305] width 4 height 49
type input "*******"
click at [209, 260] on button at bounding box center [209, 257] width 23 height 19
click at [208, 260] on button at bounding box center [209, 257] width 23 height 19
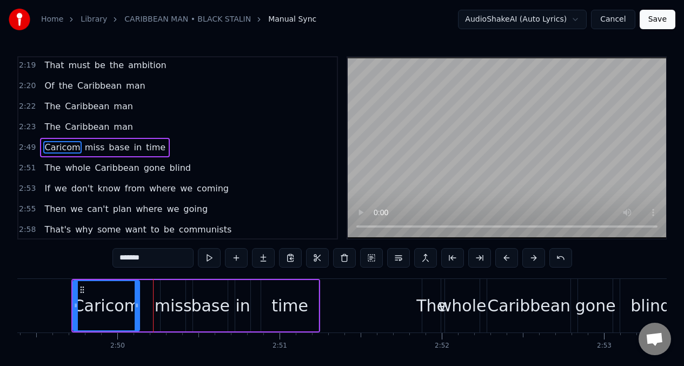
drag, startPoint x: 151, startPoint y: 296, endPoint x: 137, endPoint y: 297, distance: 14.1
click at [137, 297] on div at bounding box center [137, 305] width 4 height 49
click at [210, 262] on button at bounding box center [209, 257] width 23 height 19
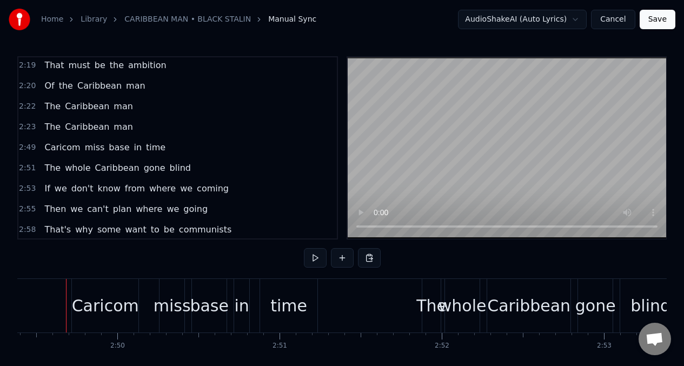
scroll to position [0, 27454]
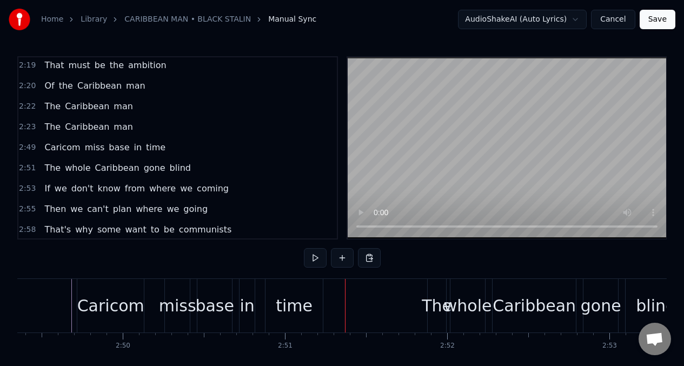
click at [177, 311] on div "miss" at bounding box center [177, 305] width 37 height 24
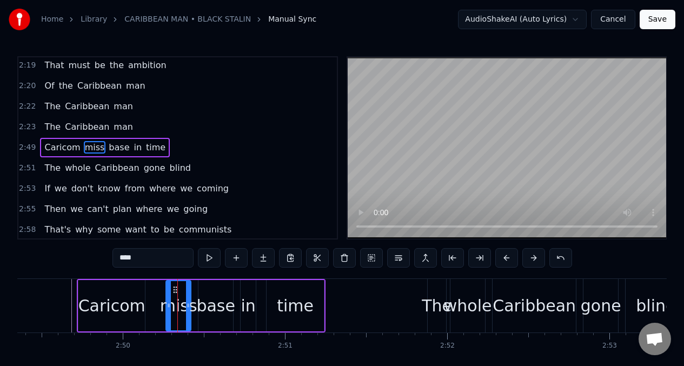
click at [146, 262] on input "****" at bounding box center [152, 257] width 81 height 19
type input "*"
click at [105, 150] on span "base" at bounding box center [106, 147] width 23 height 12
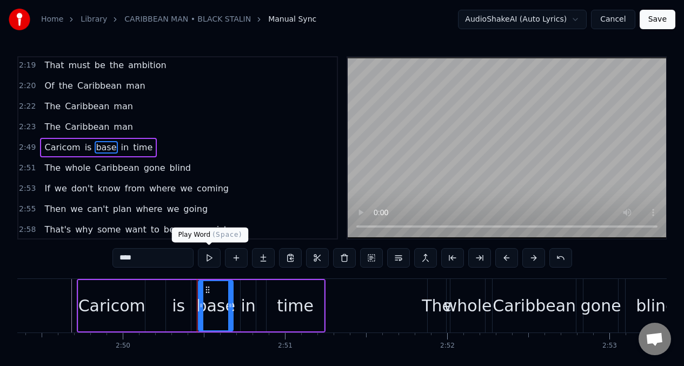
click at [209, 261] on button at bounding box center [209, 257] width 23 height 19
click at [208, 261] on button at bounding box center [209, 257] width 23 height 19
click at [251, 300] on div "in" at bounding box center [247, 305] width 15 height 24
type input "**"
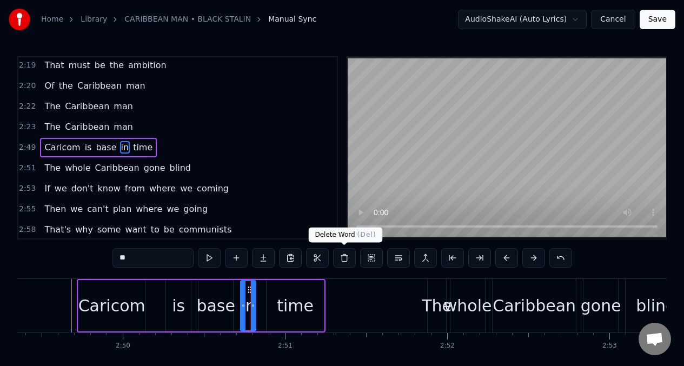
click at [344, 256] on button at bounding box center [344, 257] width 23 height 19
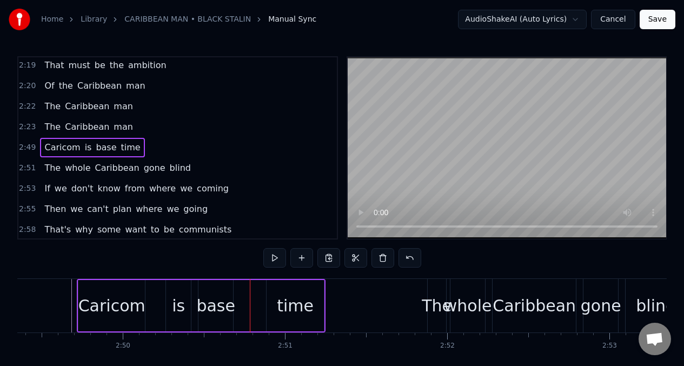
click at [224, 307] on div "base" at bounding box center [215, 305] width 39 height 24
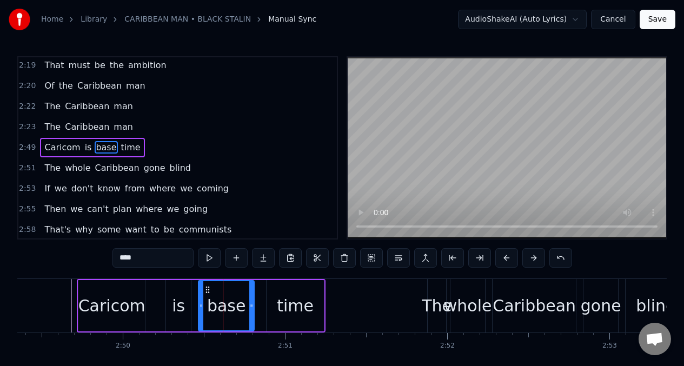
drag, startPoint x: 231, startPoint y: 296, endPoint x: 252, endPoint y: 295, distance: 21.1
click at [252, 295] on div at bounding box center [251, 305] width 4 height 49
click at [208, 258] on button at bounding box center [209, 257] width 23 height 19
click at [141, 262] on input "****" at bounding box center [152, 257] width 81 height 19
type input "*"
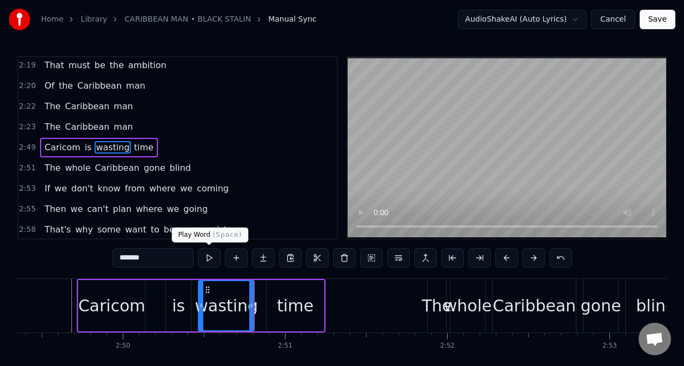
type input "*******"
click at [208, 259] on button at bounding box center [209, 257] width 23 height 19
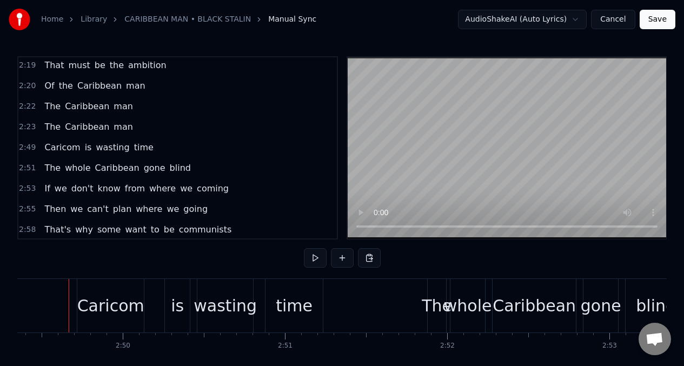
scroll to position [0, 27452]
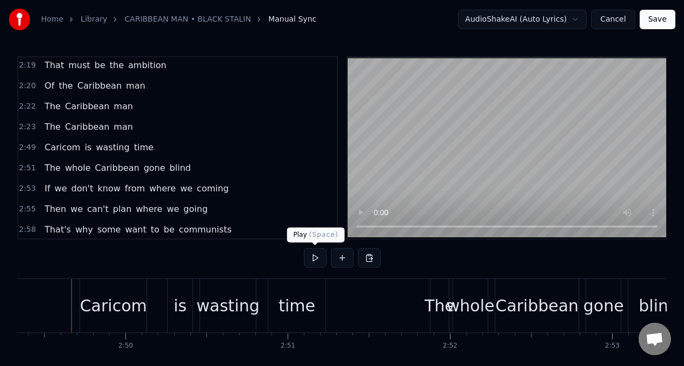
click at [313, 259] on button at bounding box center [315, 257] width 23 height 19
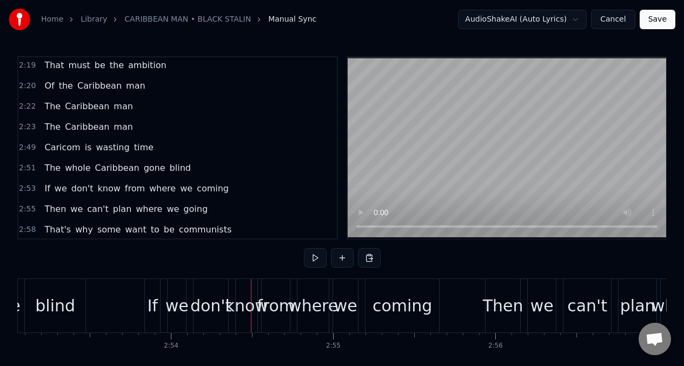
click at [44, 150] on span "Caricom" at bounding box center [62, 147] width 38 height 12
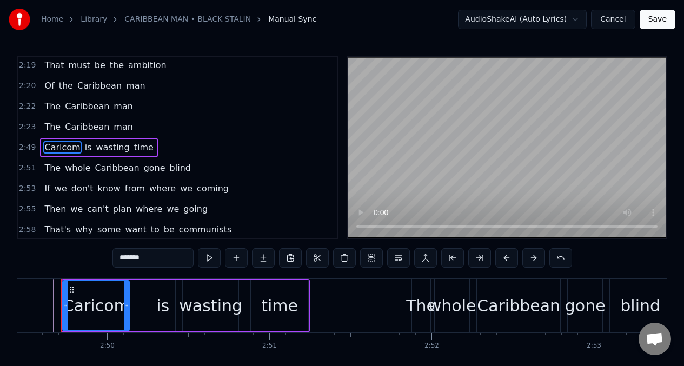
scroll to position [0, 27460]
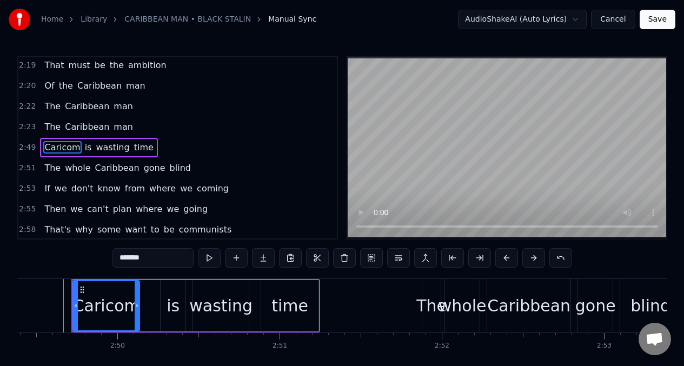
click at [282, 305] on div "time" at bounding box center [289, 305] width 37 height 24
type input "****"
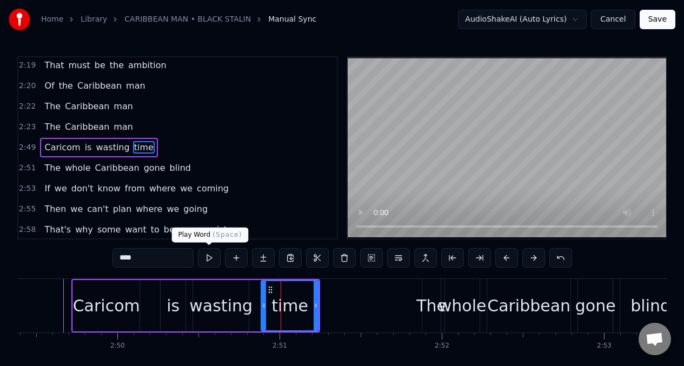
click at [207, 257] on button at bounding box center [209, 257] width 23 height 19
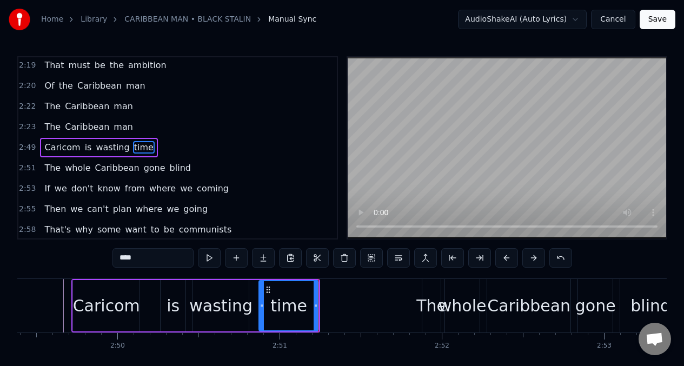
click at [262, 299] on div at bounding box center [261, 305] width 4 height 49
click at [314, 299] on div "time" at bounding box center [288, 305] width 61 height 51
click at [313, 297] on div at bounding box center [313, 305] width 4 height 49
click at [205, 258] on button at bounding box center [209, 257] width 23 height 19
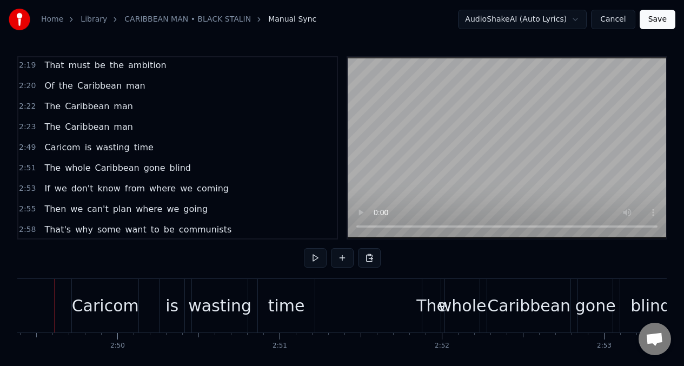
scroll to position [0, 27443]
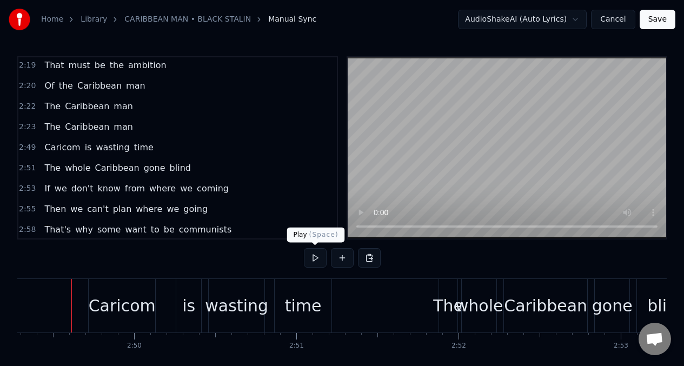
click at [313, 259] on button at bounding box center [315, 257] width 23 height 19
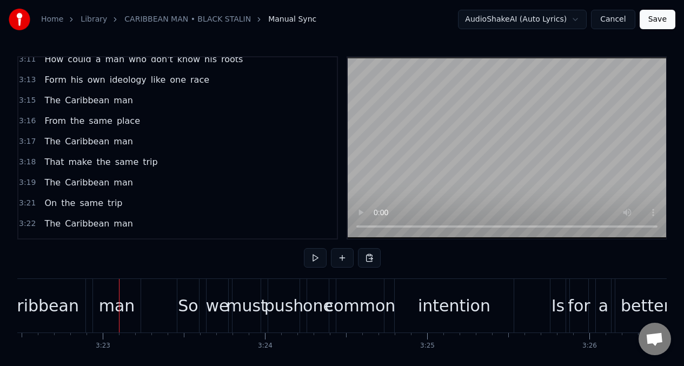
scroll to position [1220, 0]
click at [111, 202] on span "trip" at bounding box center [114, 202] width 17 height 12
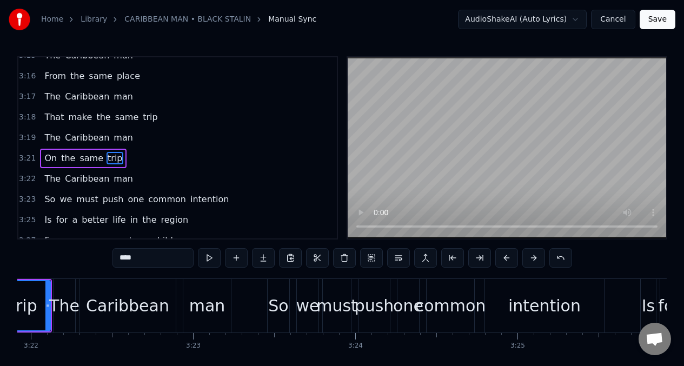
scroll to position [0, 32657]
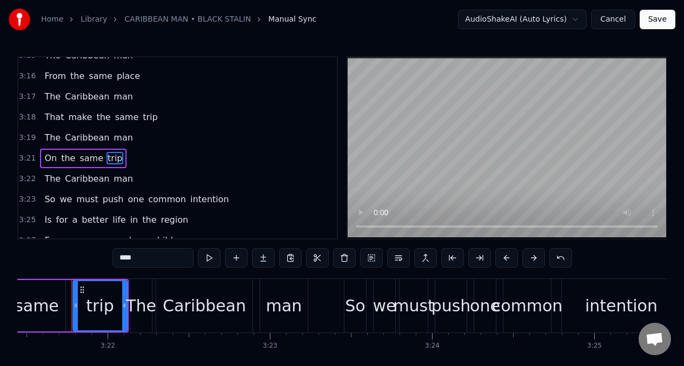
click at [141, 260] on input "****" at bounding box center [152, 257] width 81 height 19
type input "*"
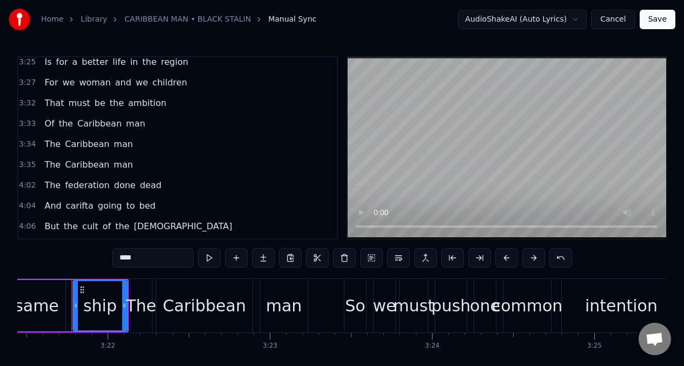
scroll to position [1423, 0]
click at [52, 166] on span "The" at bounding box center [52, 164] width 18 height 12
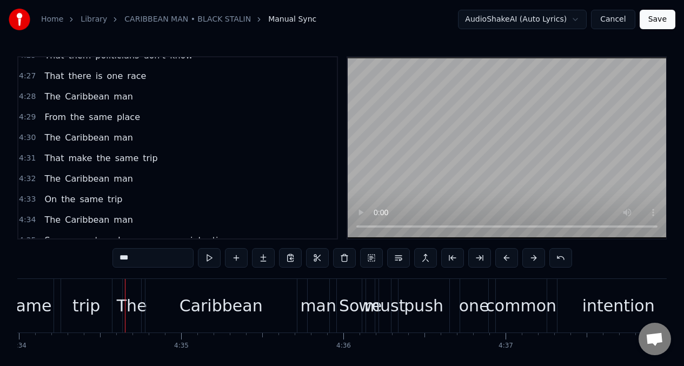
scroll to position [1789, 0]
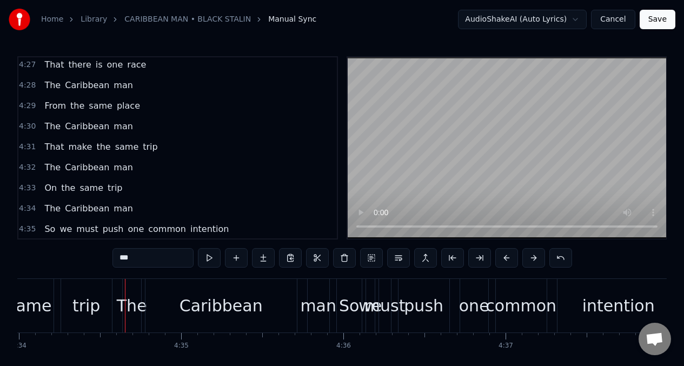
click at [109, 191] on span "trip" at bounding box center [114, 188] width 17 height 12
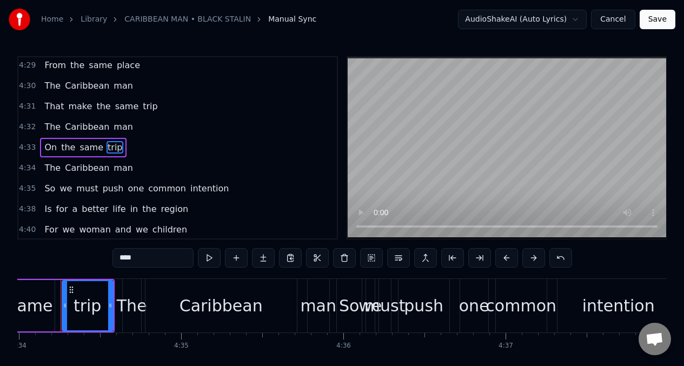
scroll to position [0, 44407]
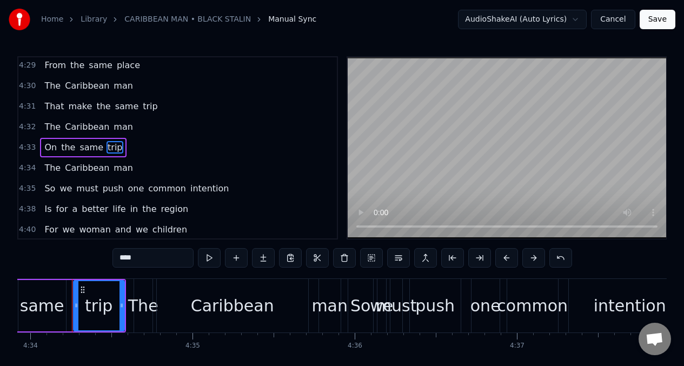
click at [139, 263] on input "****" at bounding box center [152, 257] width 81 height 19
type input "*"
click at [45, 150] on span "On" at bounding box center [50, 147] width 15 height 12
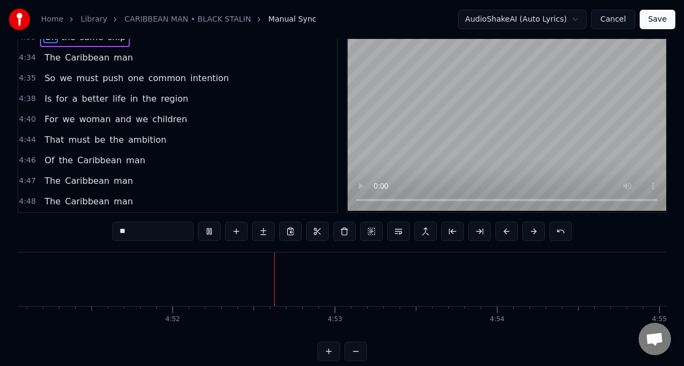
scroll to position [0, 47237]
click at [135, 118] on span "we" at bounding box center [142, 119] width 15 height 12
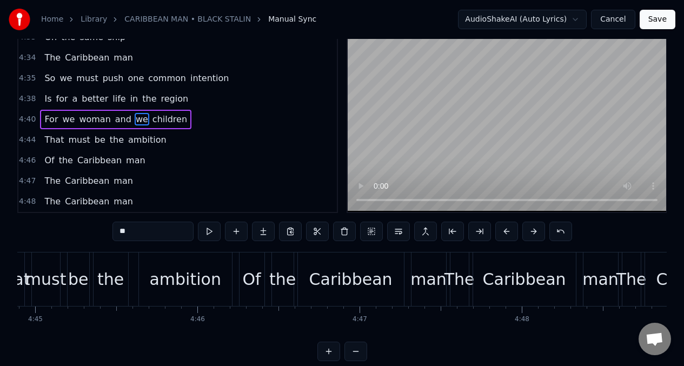
scroll to position [0, 45804]
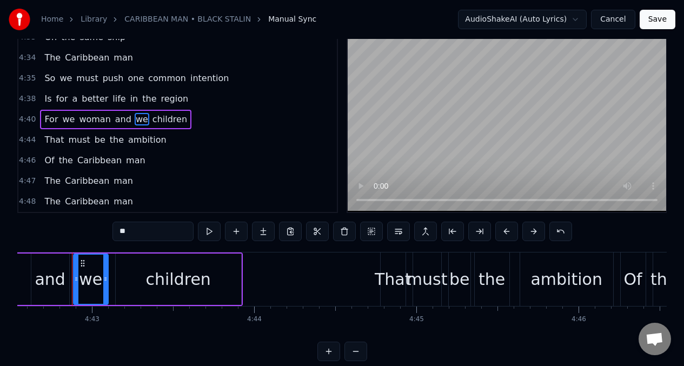
click at [48, 120] on span "For" at bounding box center [51, 119] width 16 height 12
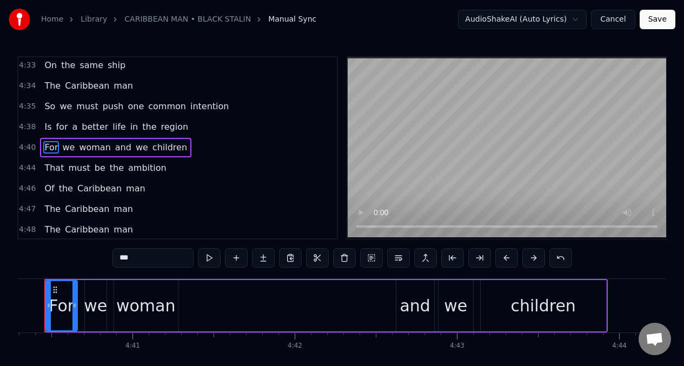
scroll to position [0, 45412]
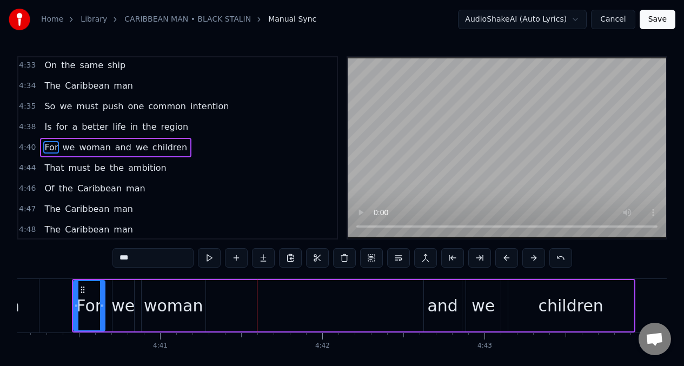
click at [67, 149] on span "we" at bounding box center [68, 147] width 15 height 12
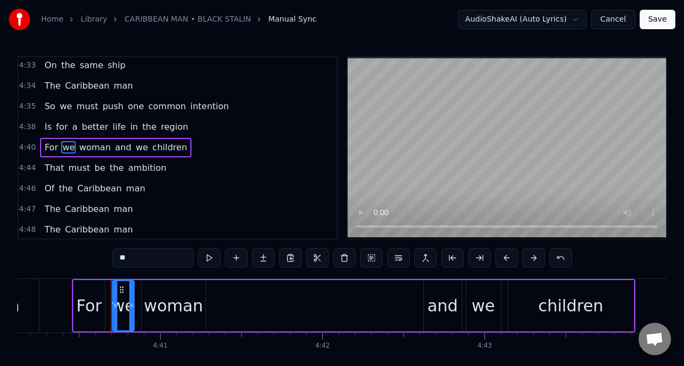
click at [141, 257] on input "**" at bounding box center [152, 257] width 81 height 19
type input "*"
click at [138, 151] on span "we" at bounding box center [145, 147] width 15 height 12
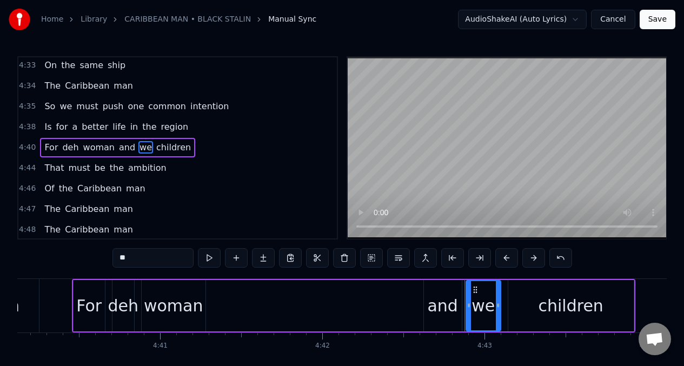
click at [137, 259] on input "**" at bounding box center [152, 257] width 81 height 19
type input "*"
click at [140, 262] on input "***" at bounding box center [152, 257] width 81 height 19
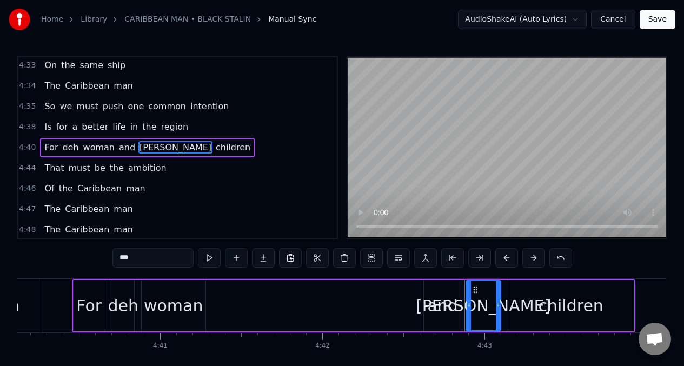
click at [137, 259] on input "***" at bounding box center [152, 257] width 81 height 19
click at [70, 152] on span "deh" at bounding box center [70, 147] width 18 height 12
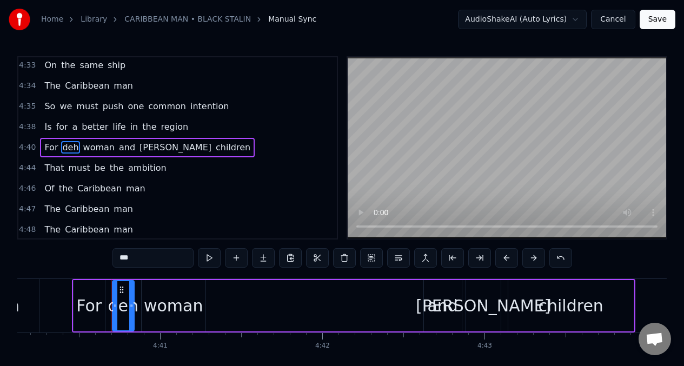
click at [142, 266] on input "***" at bounding box center [152, 257] width 81 height 19
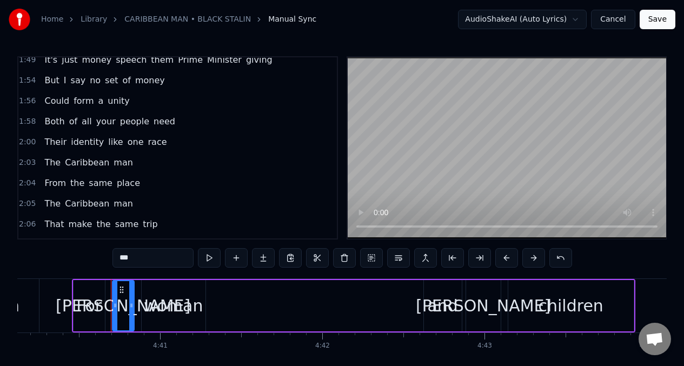
scroll to position [0, 0]
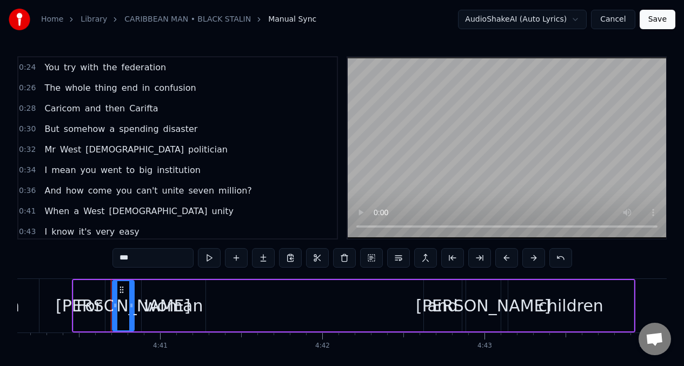
click at [47, 66] on span "You" at bounding box center [51, 67] width 17 height 12
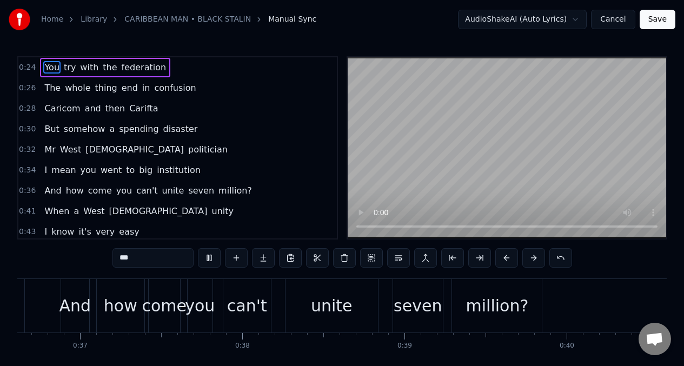
scroll to position [0, 6484]
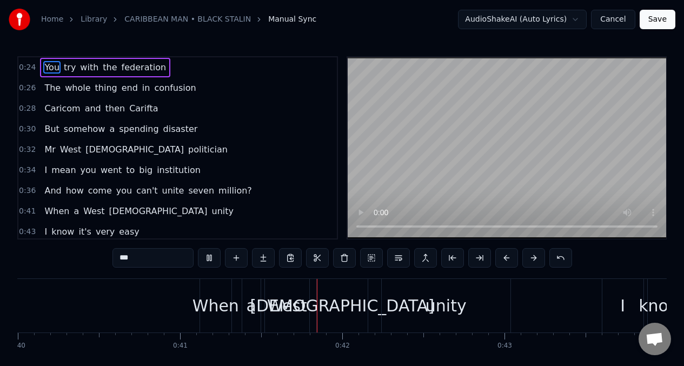
click at [45, 127] on span "But" at bounding box center [51, 129] width 17 height 12
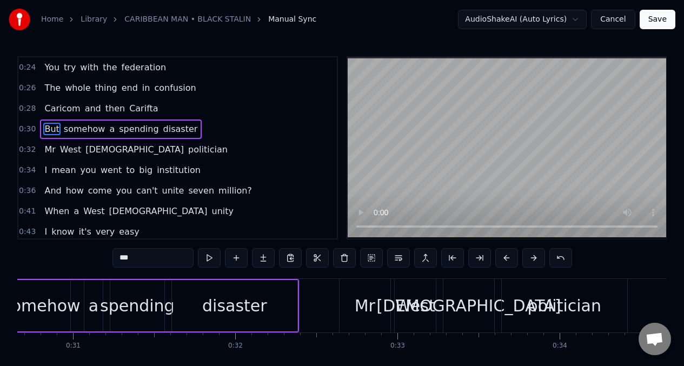
scroll to position [0, 4881]
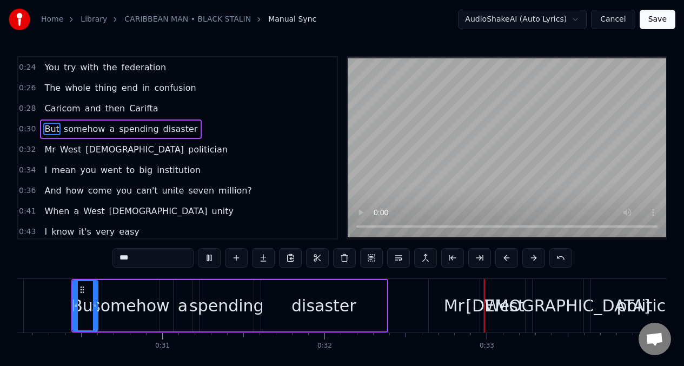
click at [136, 131] on span "spending" at bounding box center [139, 129] width 42 height 12
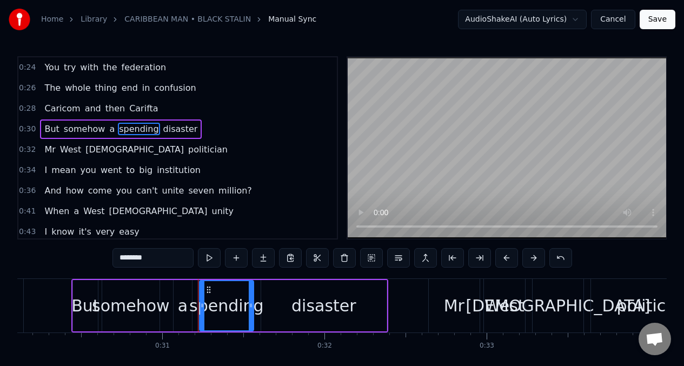
click at [162, 263] on input "********" at bounding box center [152, 257] width 81 height 19
click at [208, 258] on button at bounding box center [209, 257] width 23 height 19
click at [45, 129] on span "But" at bounding box center [51, 129] width 17 height 12
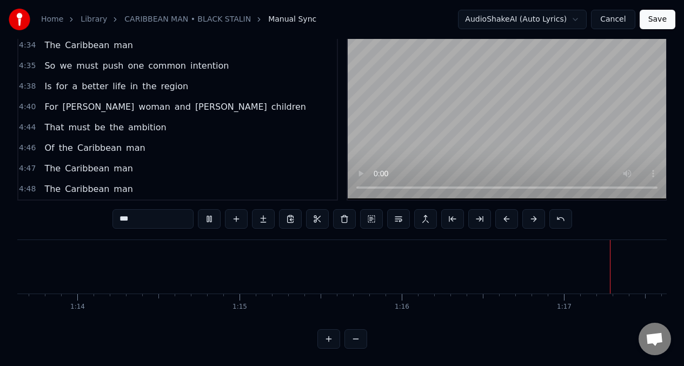
scroll to position [0, 12117]
click at [71, 101] on span "[PERSON_NAME]" at bounding box center [98, 107] width 74 height 12
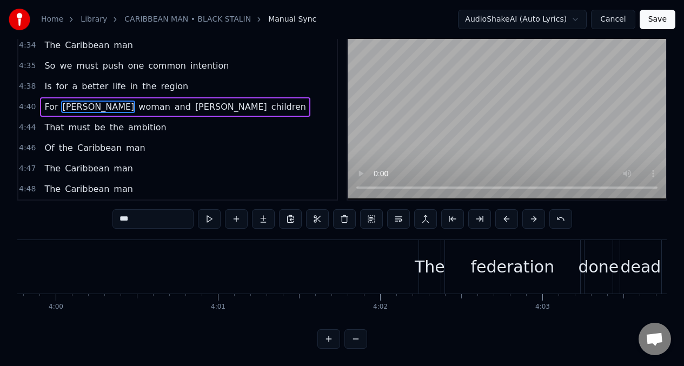
scroll to position [0, 45451]
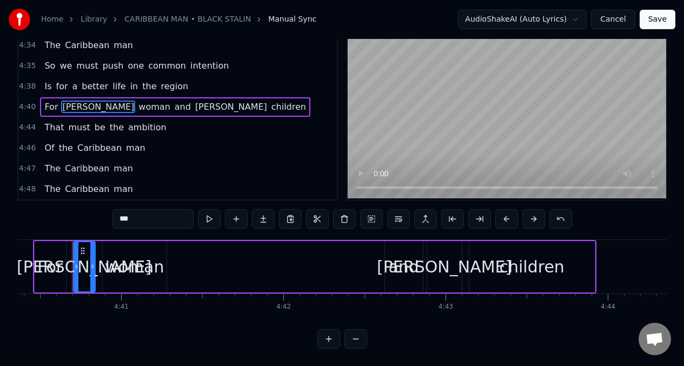
click at [141, 214] on input "***" at bounding box center [152, 218] width 81 height 19
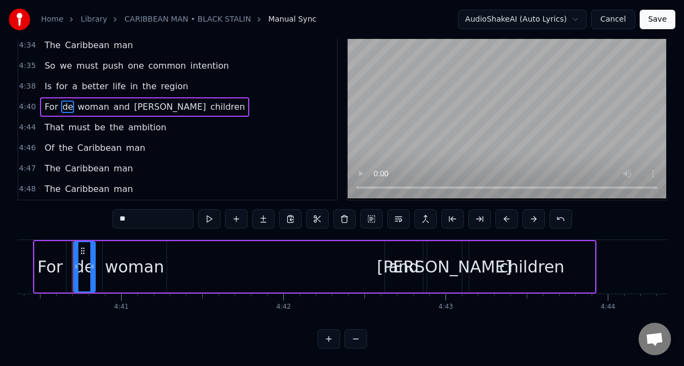
type input "*"
click at [137, 101] on span "[PERSON_NAME]" at bounding box center [172, 107] width 74 height 12
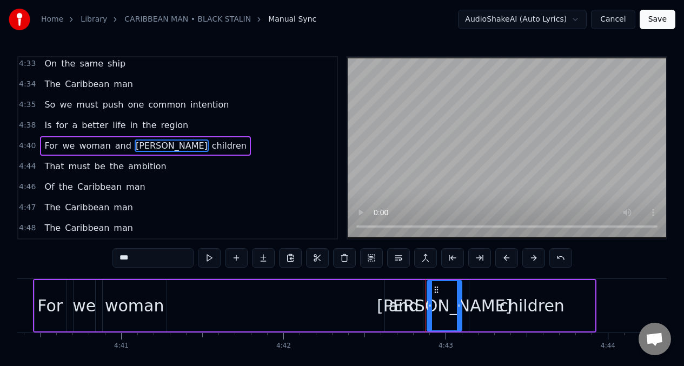
scroll to position [1912, 0]
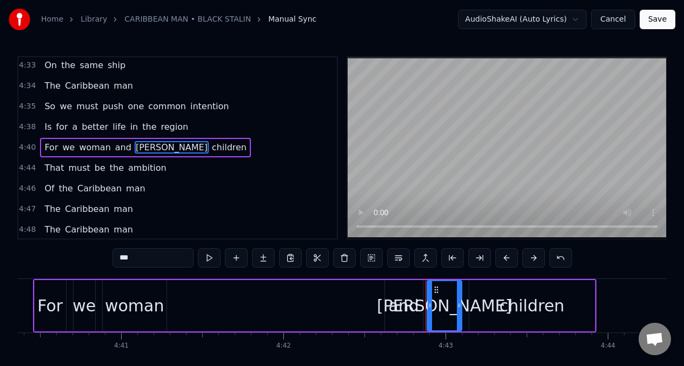
click at [141, 262] on input "***" at bounding box center [152, 257] width 81 height 19
type input "*"
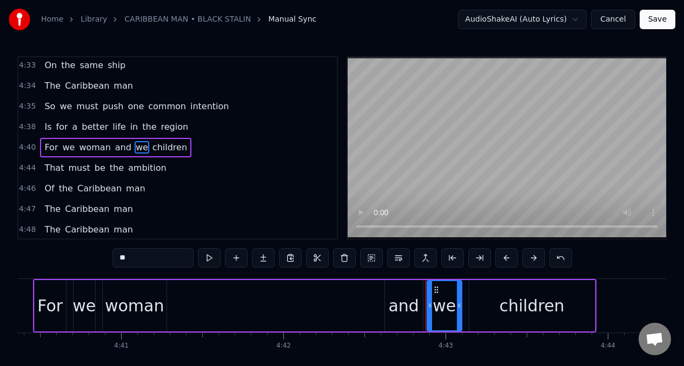
type input "**"
click at [194, 215] on div "4:47 The Caribbean man" at bounding box center [177, 209] width 318 height 21
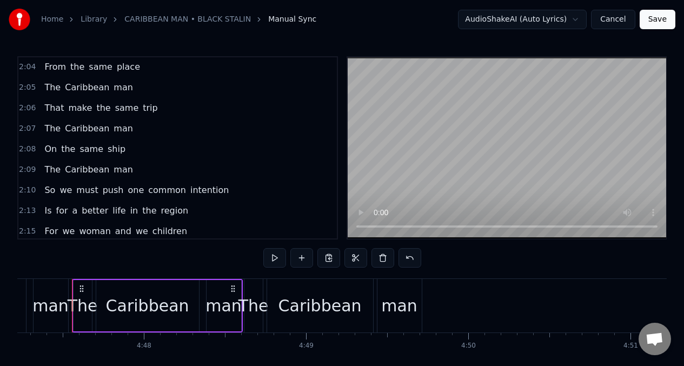
scroll to position [641, 0]
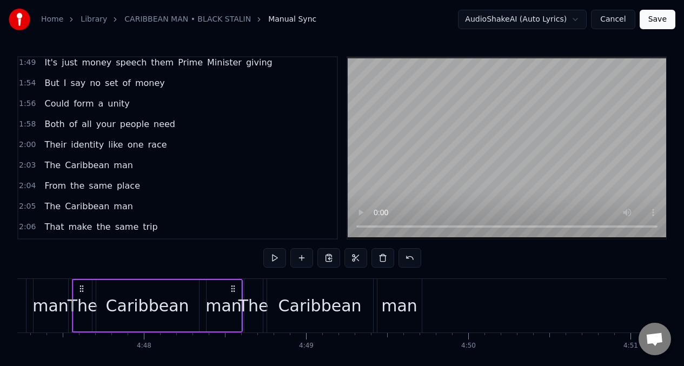
click at [660, 18] on button "Save" at bounding box center [657, 19] width 36 height 19
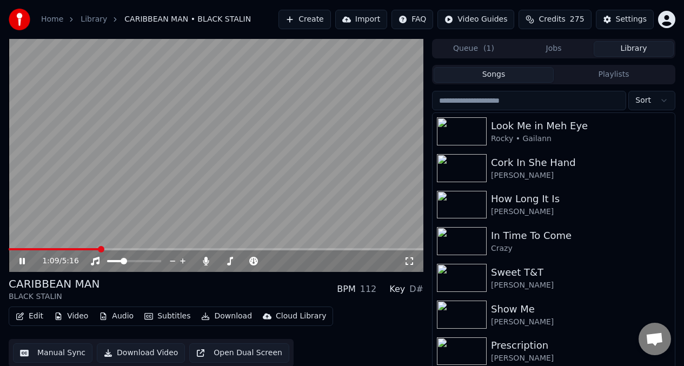
click at [13, 247] on video at bounding box center [216, 155] width 414 height 233
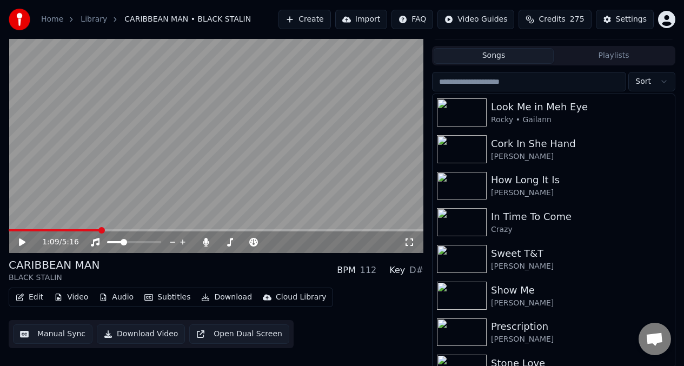
scroll to position [19, 0]
click at [53, 228] on video at bounding box center [216, 136] width 414 height 233
click at [54, 230] on span at bounding box center [32, 230] width 46 height 2
click at [98, 125] on video at bounding box center [216, 136] width 414 height 233
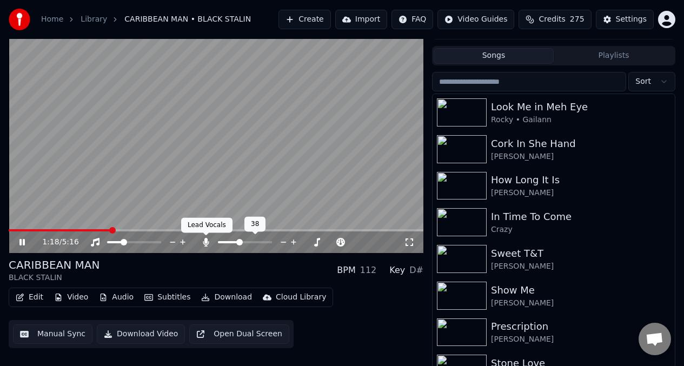
click at [205, 242] on icon at bounding box center [206, 242] width 6 height 9
click at [22, 241] on icon at bounding box center [29, 242] width 25 height 9
click at [11, 230] on span at bounding box center [62, 230] width 106 height 2
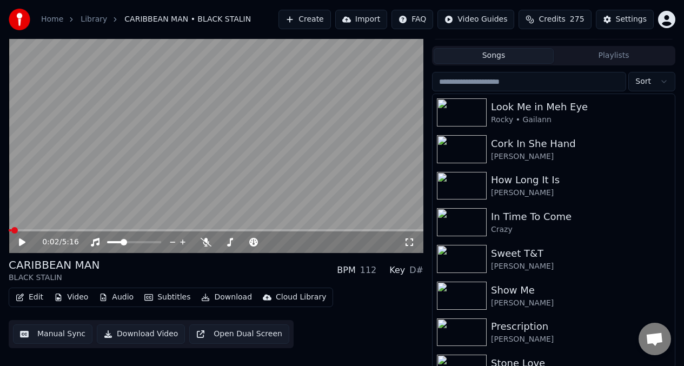
click at [19, 239] on icon at bounding box center [22, 242] width 6 height 8
click at [142, 241] on span at bounding box center [141, 242] width 6 height 6
click at [133, 230] on span at bounding box center [71, 230] width 124 height 2
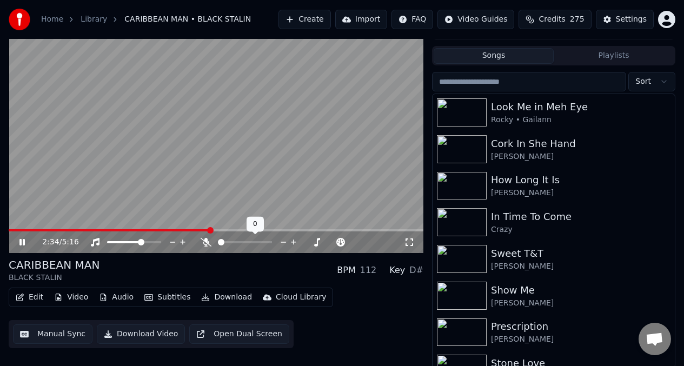
click at [245, 243] on span at bounding box center [245, 242] width 54 height 2
click at [38, 229] on video at bounding box center [216, 136] width 414 height 233
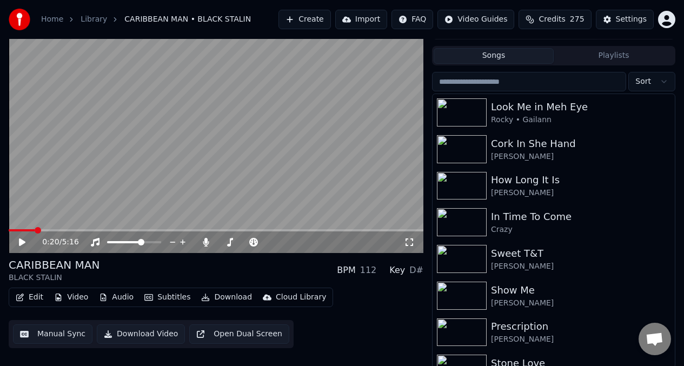
click at [35, 230] on span at bounding box center [22, 230] width 26 height 2
click at [24, 240] on icon at bounding box center [29, 242] width 25 height 9
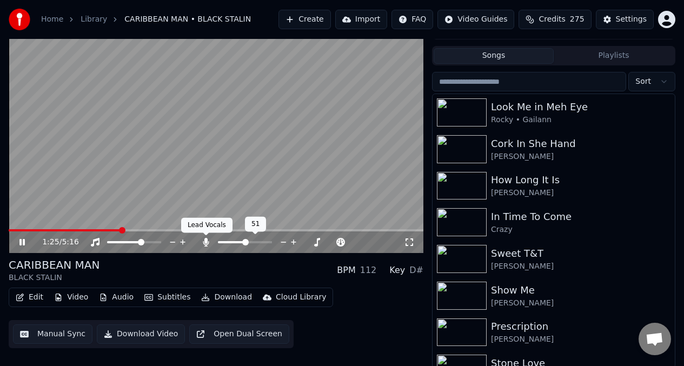
click at [206, 243] on icon at bounding box center [206, 242] width 6 height 9
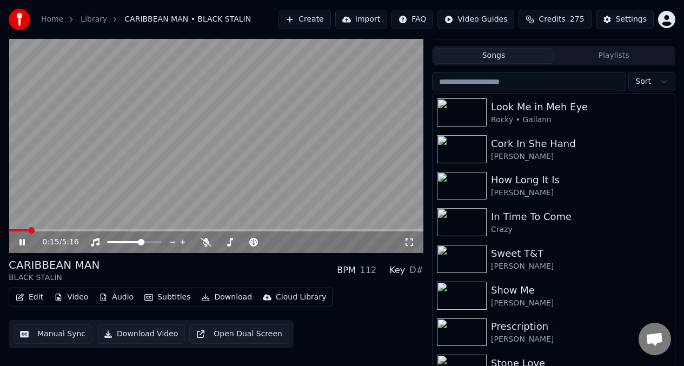
click at [28, 229] on span at bounding box center [18, 230] width 19 height 2
click at [166, 132] on video at bounding box center [216, 136] width 414 height 233
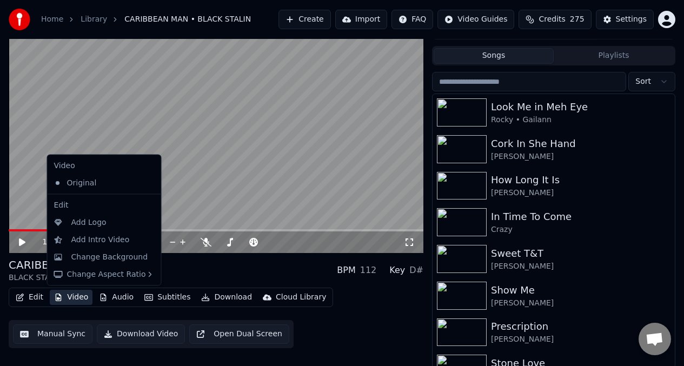
click at [66, 298] on button "Video" at bounding box center [71, 297] width 43 height 15
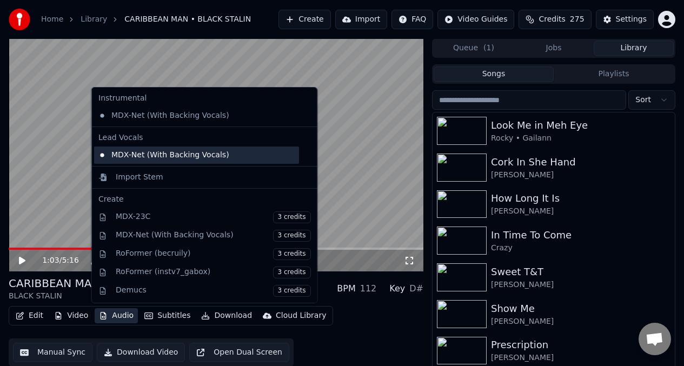
scroll to position [0, 0]
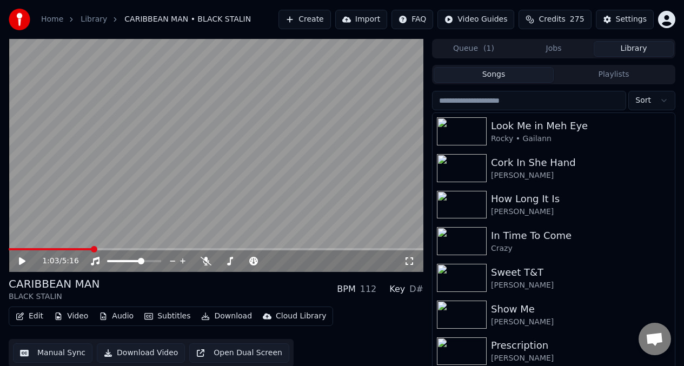
drag, startPoint x: 343, startPoint y: 191, endPoint x: 269, endPoint y: 223, distance: 80.6
click at [343, 191] on video at bounding box center [216, 155] width 414 height 233
click at [142, 135] on video at bounding box center [216, 155] width 414 height 233
click at [131, 356] on button "Download Video" at bounding box center [141, 352] width 88 height 19
